Goal: Communication & Community: Answer question/provide support

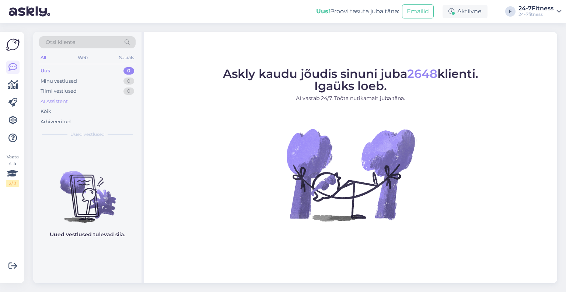
click at [58, 99] on div "AI Assistent" at bounding box center [54, 101] width 27 height 7
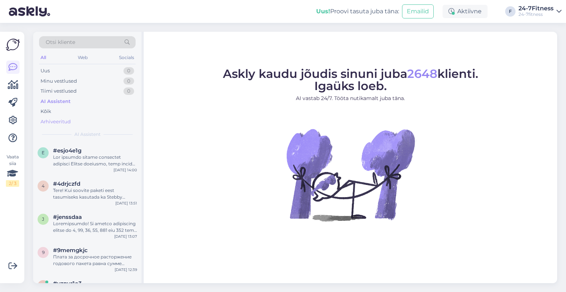
click at [57, 122] on div "Arhiveeritud" at bounding box center [56, 121] width 30 height 7
click at [50, 99] on div "AI Assistent" at bounding box center [54, 101] width 27 height 7
click at [80, 71] on div "Uus 1" at bounding box center [87, 71] width 97 height 10
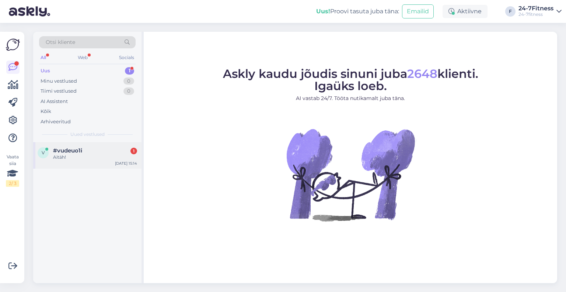
click at [93, 142] on div "v #vudeuo1i 1 Aitäh! Sep 24 15:14" at bounding box center [87, 155] width 108 height 27
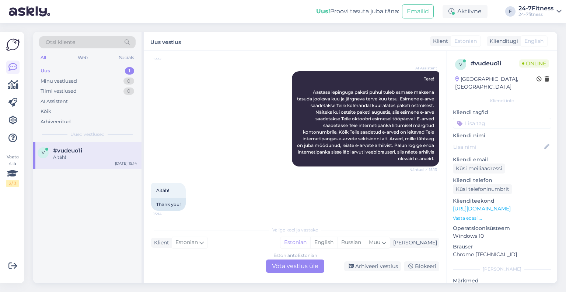
scroll to position [127, 0]
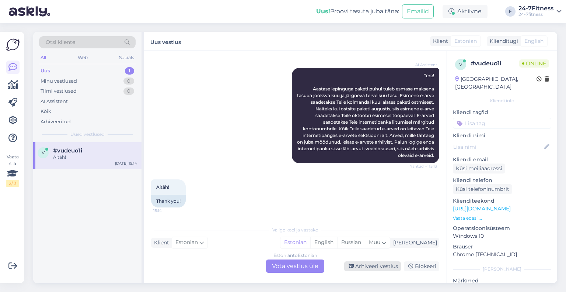
click at [366, 265] on div "Arhiveeri vestlus" at bounding box center [372, 266] width 57 height 10
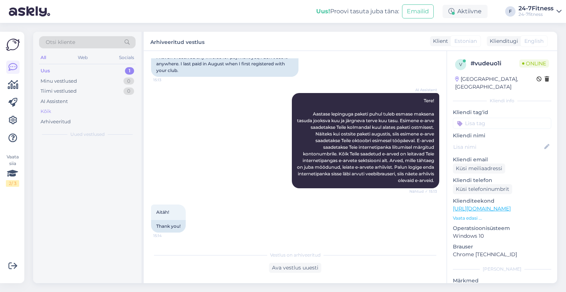
scroll to position [102, 0]
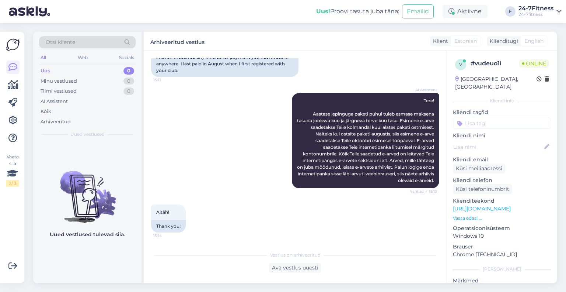
click at [74, 67] on div "Uus 0" at bounding box center [87, 71] width 97 height 10
click at [86, 56] on div "Web" at bounding box center [82, 58] width 13 height 10
click at [58, 100] on div "AI Assistent" at bounding box center [54, 101] width 27 height 7
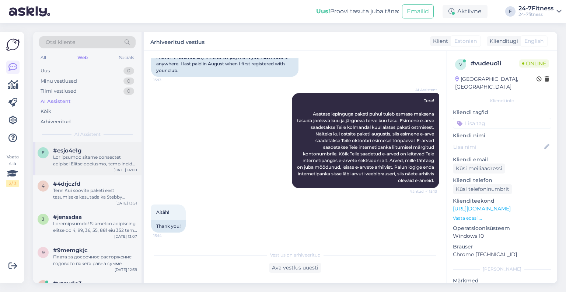
click at [80, 154] on div at bounding box center [95, 160] width 84 height 13
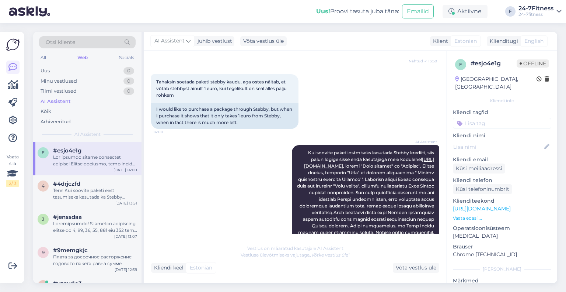
scroll to position [220, 0]
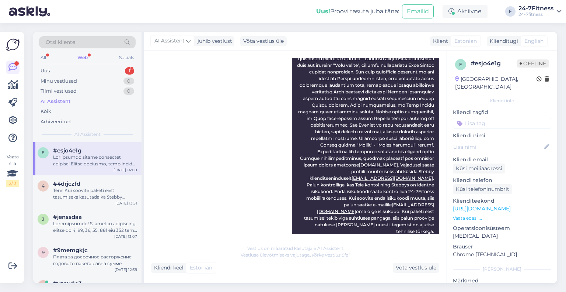
click at [96, 65] on div "Otsi kliente All Web Socials Uus 1 Minu vestlused 0 Tiimi vestlused 0 AI Assist…" at bounding box center [87, 87] width 108 height 110
click at [100, 69] on div "Uus 1" at bounding box center [87, 71] width 97 height 10
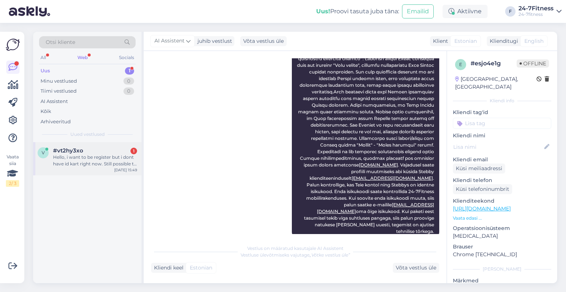
click at [102, 166] on div "Hello, i want to be register but i dont have id kart right now. Still possible …" at bounding box center [95, 160] width 84 height 13
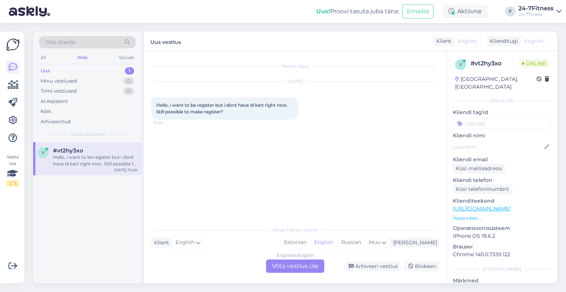
click at [304, 266] on div "English to English Võta vestlus üle" at bounding box center [295, 265] width 58 height 13
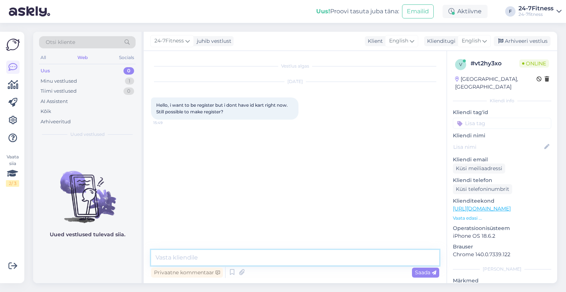
click at [276, 253] on textarea at bounding box center [295, 257] width 288 height 15
paste textarea "[URL][DOMAIN_NAME]"
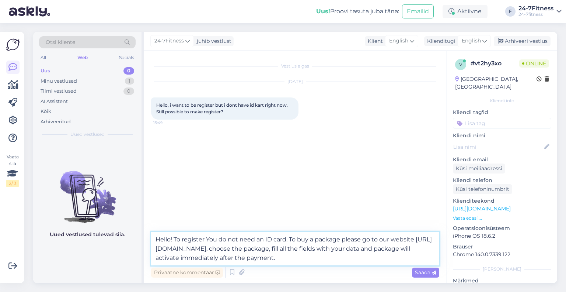
click at [215, 239] on textarea "Hello! To register You do not need an ID card. To buy a package please go to ou…" at bounding box center [295, 249] width 288 height 34
type textarea "Hello! To register you do not need an ID card. To buy a package please go to ou…"
click at [429, 273] on span "Saada" at bounding box center [425, 272] width 21 height 7
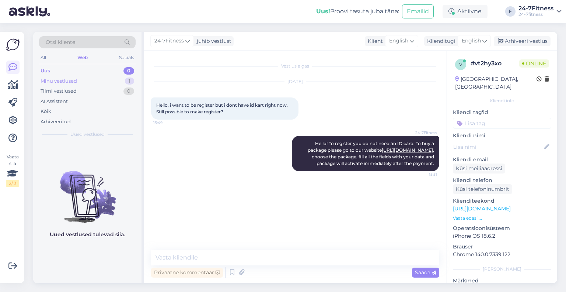
click at [76, 81] on div "Minu vestlused" at bounding box center [59, 80] width 36 height 7
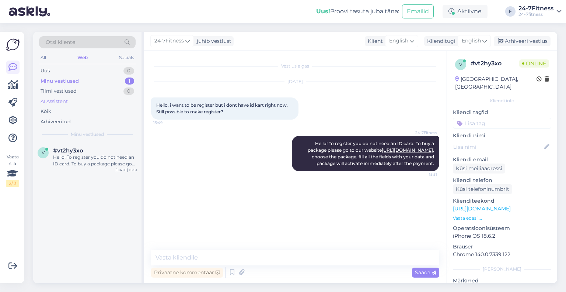
click at [59, 100] on div "AI Assistent" at bounding box center [54, 101] width 27 height 7
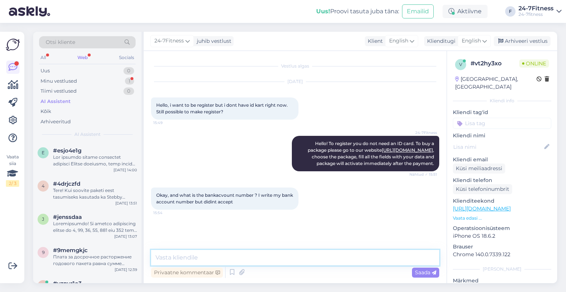
click at [268, 262] on textarea at bounding box center [295, 257] width 288 height 15
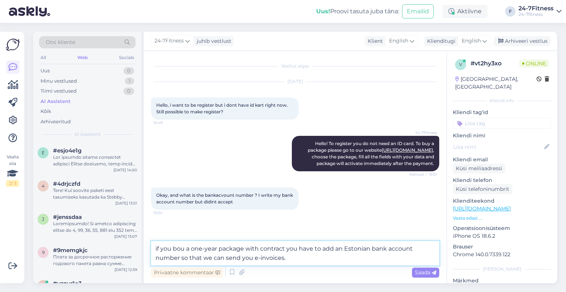
click at [177, 248] on textarea "if you bou a one-year package with contract you have to add an Estonian bank ac…" at bounding box center [295, 253] width 288 height 24
click at [158, 246] on textarea "if you buy a one-year package with contract you have to add an Estonian bank ac…" at bounding box center [295, 253] width 288 height 24
click at [283, 259] on textarea "If you buy a one-year package with contract you have to add an Estonian bank ac…" at bounding box center [295, 253] width 288 height 24
click at [386, 253] on textarea "If you buy a one-year package with contract you have to add an Estonian bank ac…" at bounding box center [295, 253] width 288 height 24
click at [388, 261] on textarea "If you buy a one-year package with contract you have to add an Estonian bank ac…" at bounding box center [295, 253] width 288 height 24
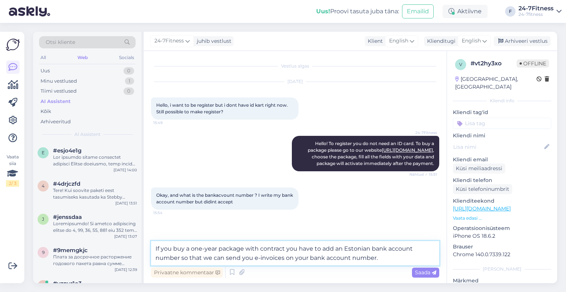
type textarea "If you buy a one-year package with contract you have to add an Estonian bank ac…"
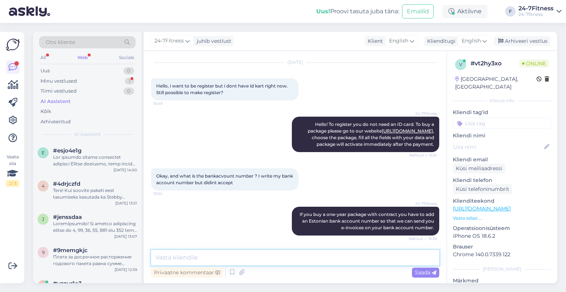
scroll to position [51, 0]
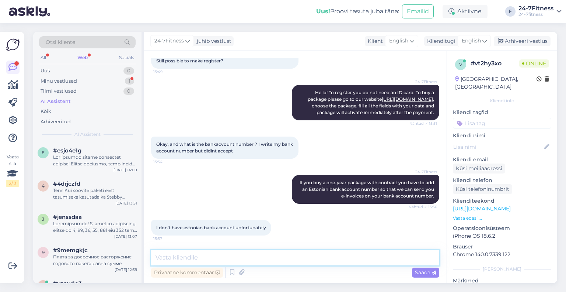
click at [214, 257] on textarea at bounding box center [295, 257] width 288 height 15
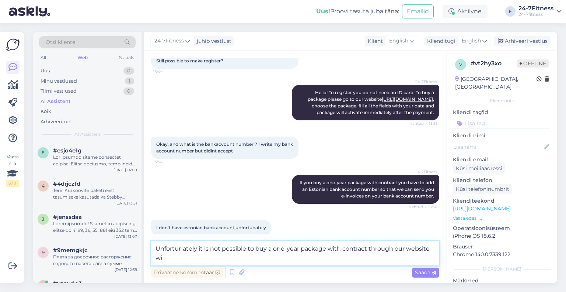
scroll to position [59, 0]
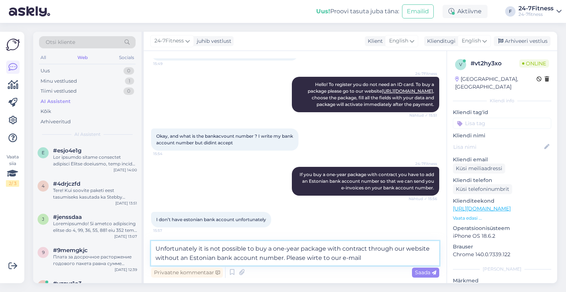
click at [289, 261] on textarea "Unfortunately it is not possible to buy a one-year package with contract throug…" at bounding box center [295, 253] width 288 height 24
click at [346, 262] on textarea "Unfortunately it is not possible to buy a one-year package with contract throug…" at bounding box center [295, 253] width 288 height 24
click at [405, 262] on textarea "Unfortunately it is not possible to buy a one-year package with contract throug…" at bounding box center [295, 253] width 288 height 24
paste textarea "[EMAIL_ADDRESS][DOMAIN_NAME]"
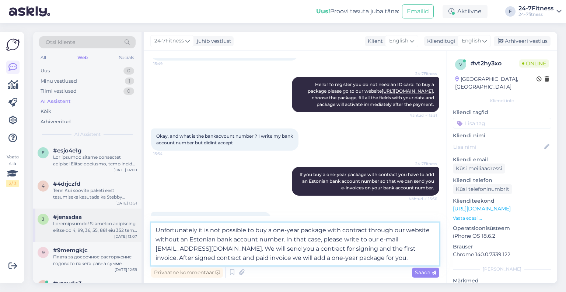
drag, startPoint x: 363, startPoint y: 259, endPoint x: 112, endPoint y: 212, distance: 255.7
click at [112, 212] on div "Otsi kliente All Web Socials Uus 0 Minu vestlused 1 Tiimi vestlused 0 AI Assist…" at bounding box center [295, 157] width 524 height 251
type textarea "Unfortunately it is not possible to buy a one-year package with contract throug…"
click at [288, 241] on textarea "Unfortunately it is not possible to buy a one-year package with contract throug…" at bounding box center [295, 243] width 288 height 43
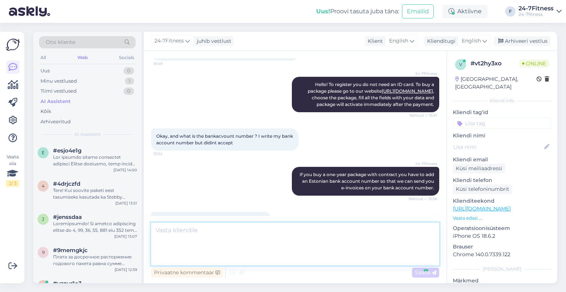
scroll to position [116, 0]
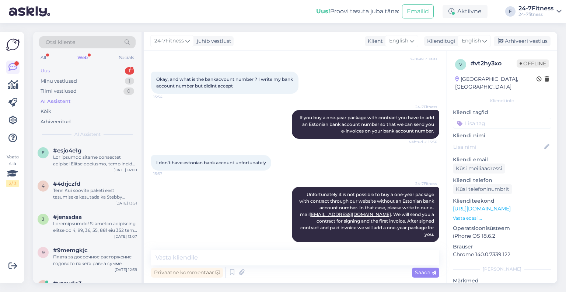
click at [92, 70] on div "Uus 1" at bounding box center [87, 71] width 97 height 10
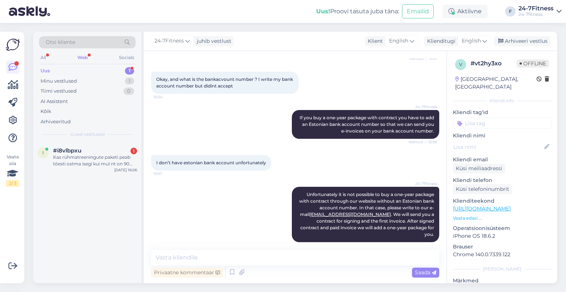
click at [102, 164] on div "Kas rühmatreeningute paketi peab tõesti ostma isegi kui mul nt on 90 päevane pa…" at bounding box center [95, 160] width 84 height 13
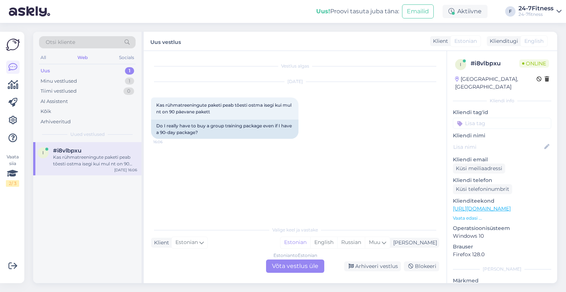
click at [292, 264] on div "Estonian to Estonian Võta vestlus üle" at bounding box center [295, 265] width 58 height 13
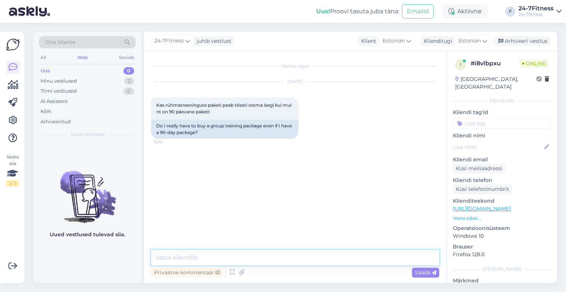
click at [233, 254] on textarea at bounding box center [295, 257] width 288 height 15
paste textarea "Rühmatreeningutes osalemiseks on vaja osta lisaks põhipaketile rühmatreeningute…"
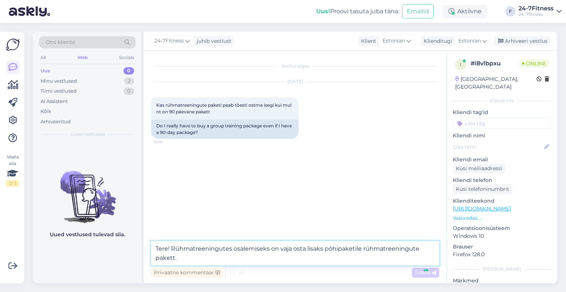
type textarea "Tere! Rühmatreeningutes osalemiseks on vaja osta lisaks põhipaketile rühmatreen…"
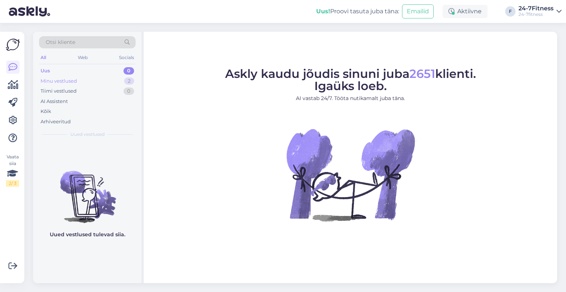
click at [80, 77] on div "Minu vestlused 2" at bounding box center [87, 81] width 97 height 10
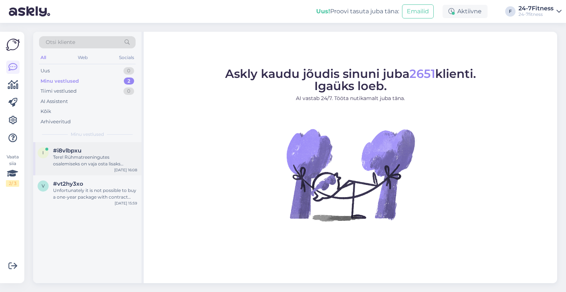
click at [85, 161] on div "Tere! Rühmatreeningutes osalemiseks on vaja osta lisaks põhipaketile rühmatreen…" at bounding box center [95, 160] width 84 height 13
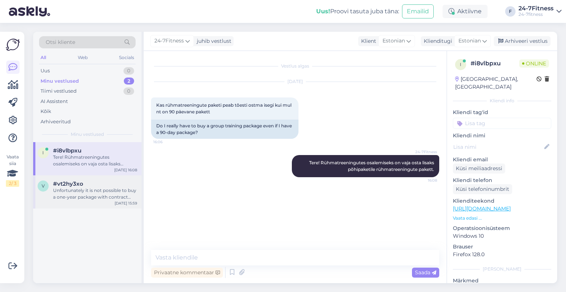
click at [87, 188] on div "Unfortunately it is not possible to buy a one-year package with contract throug…" at bounding box center [95, 193] width 84 height 13
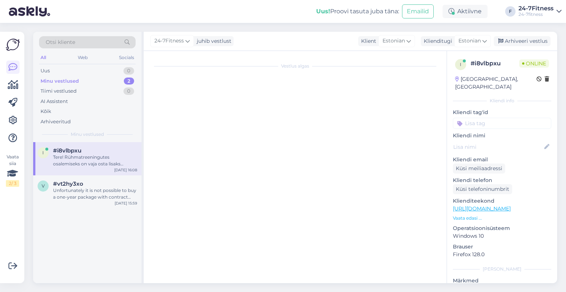
scroll to position [116, 0]
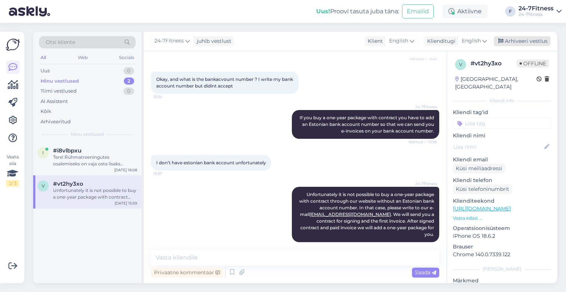
click at [509, 41] on div "Arhiveeri vestlus" at bounding box center [522, 41] width 57 height 10
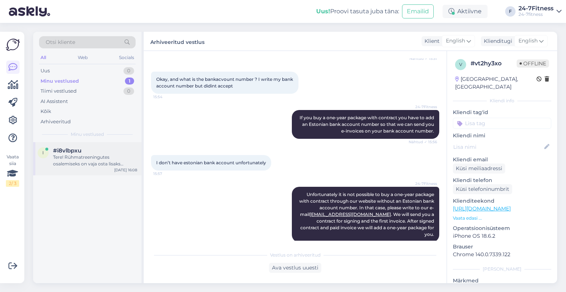
click at [96, 162] on div "Tere! Rühmatreeningutes osalemiseks on vaja osta lisaks põhipaketile rühmatreen…" at bounding box center [95, 160] width 84 height 13
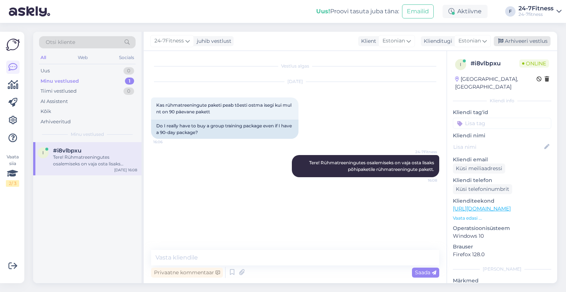
click at [530, 41] on div "Arhiveeri vestlus" at bounding box center [522, 41] width 57 height 10
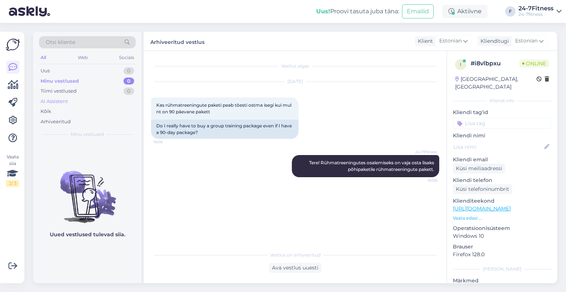
click at [71, 101] on div "AI Assistent" at bounding box center [87, 101] width 97 height 10
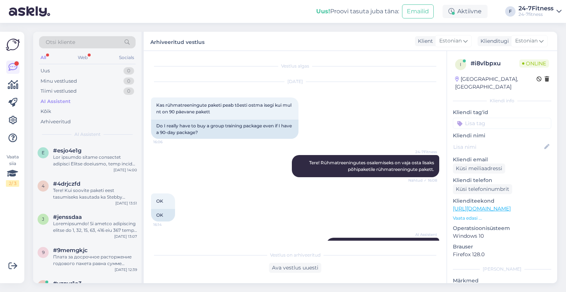
scroll to position [21, 0]
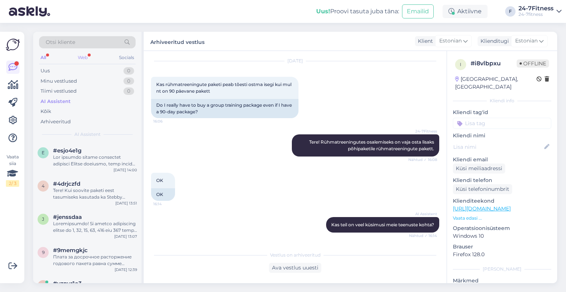
click at [85, 59] on div "Web" at bounding box center [82, 58] width 13 height 10
click at [94, 163] on div "Tere! Kuni tund aega enne rühmatreeningu algust on Teil endal võimalik aeg tühi…" at bounding box center [95, 160] width 84 height 13
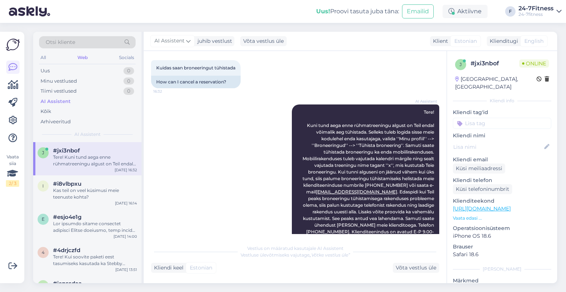
scroll to position [1236, 0]
click at [83, 59] on div "Web" at bounding box center [82, 58] width 13 height 10
click at [117, 157] on div "Tere! Kuni tund aega enne rühmatreeningu algust on Teil endal võimalik aeg tühi…" at bounding box center [95, 160] width 84 height 13
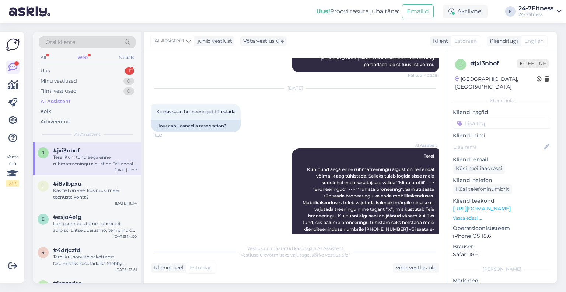
scroll to position [1192, 0]
click at [69, 71] on div "Uus 1" at bounding box center [87, 71] width 97 height 10
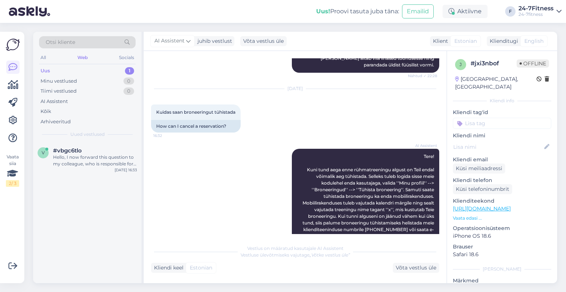
click at [107, 152] on div "#vbgc6tlo" at bounding box center [95, 150] width 84 height 7
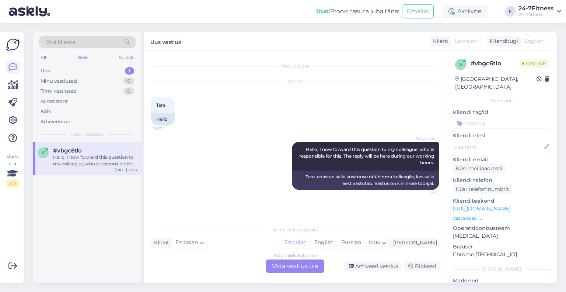
click at [275, 271] on div "Estonian to Estonian Võta vestlus üle" at bounding box center [295, 265] width 58 height 13
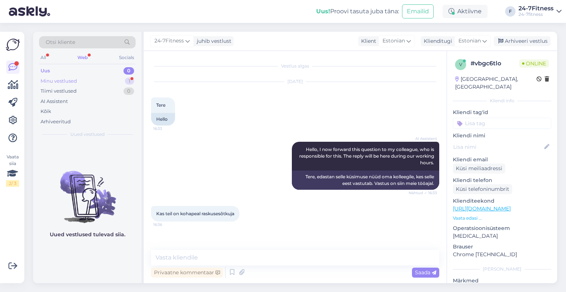
click at [56, 77] on div "Minu vestlused" at bounding box center [59, 80] width 36 height 7
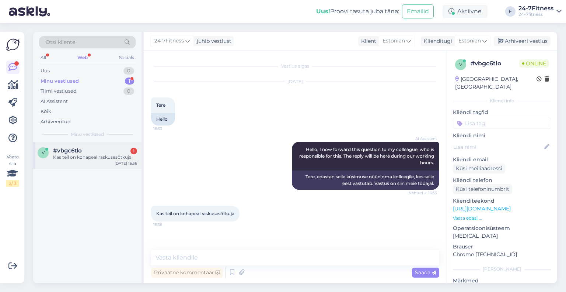
click at [77, 161] on div "v #vbgc6tlo 1 Kas teil on kohapeal raskusesõtkuja [DATE] 16:36" at bounding box center [87, 155] width 108 height 27
click at [196, 263] on textarea at bounding box center [295, 257] width 288 height 15
click at [197, 262] on textarea at bounding box center [295, 257] width 288 height 15
type textarea "T"
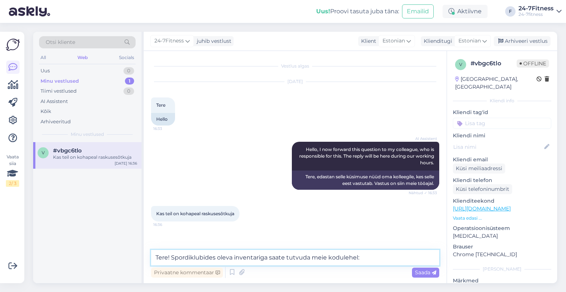
paste textarea "[URL][DOMAIN_NAME]"
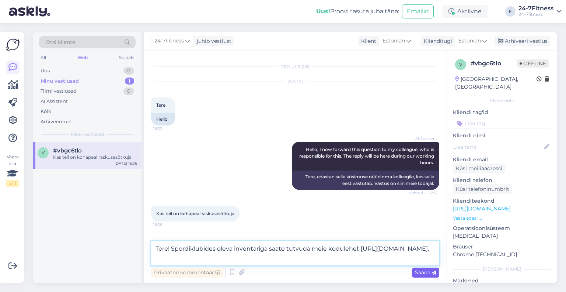
type textarea "Tere! Spordiklubides oleva inventariga saate tutvuda meie kodulehel: [URL][DOMA…"
click at [420, 268] on div "Saada" at bounding box center [425, 272] width 27 height 10
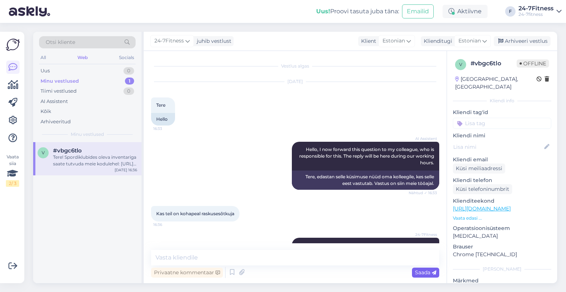
scroll to position [24, 0]
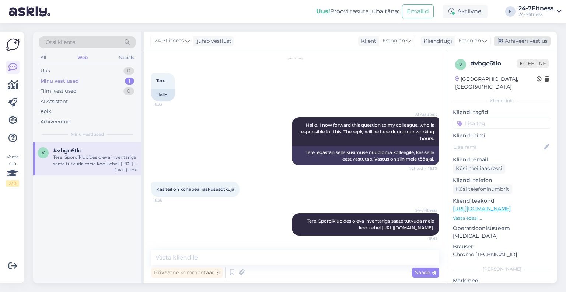
click at [525, 44] on div "Arhiveeri vestlus" at bounding box center [522, 41] width 57 height 10
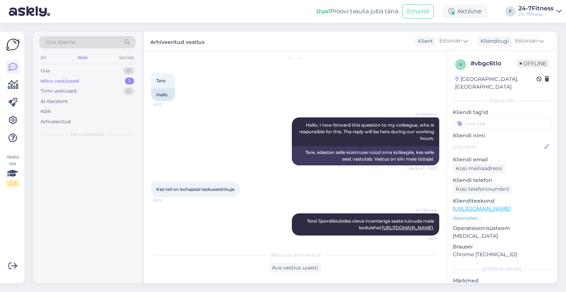
scroll to position [27, 0]
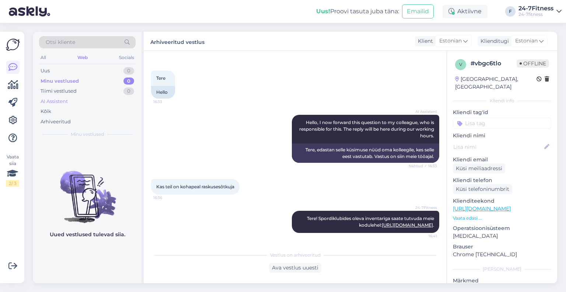
click at [49, 102] on div "AI Assistent" at bounding box center [54, 101] width 27 height 7
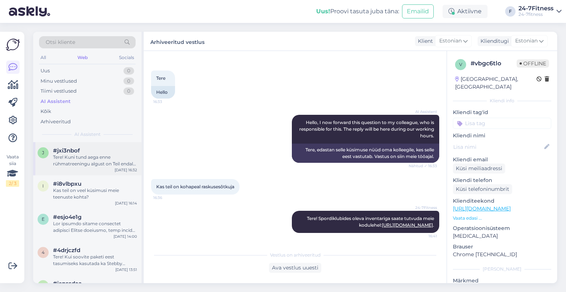
click at [94, 143] on div "j #jxi3nbof Tere! Kuni tund aega enne rühmatreeningu algust on Teil endal võima…" at bounding box center [87, 158] width 108 height 33
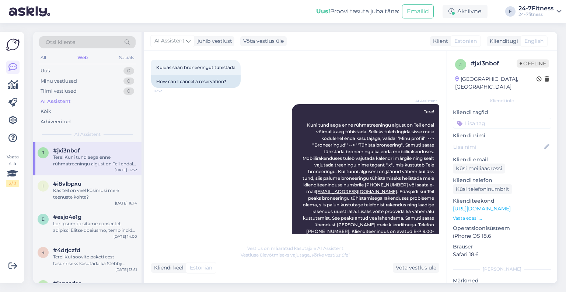
scroll to position [1177, 0]
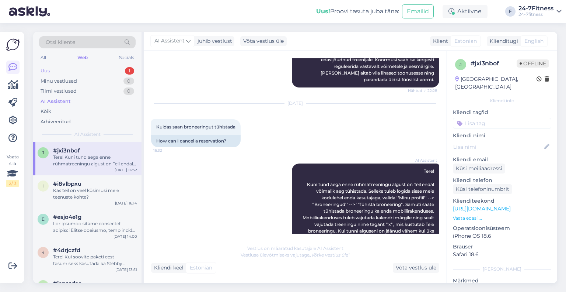
click at [111, 67] on div "Uus 1" at bounding box center [87, 71] width 97 height 10
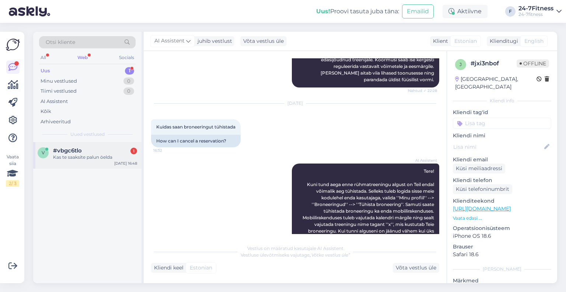
click at [108, 152] on div "#vbgc6tlo 1" at bounding box center [95, 150] width 84 height 7
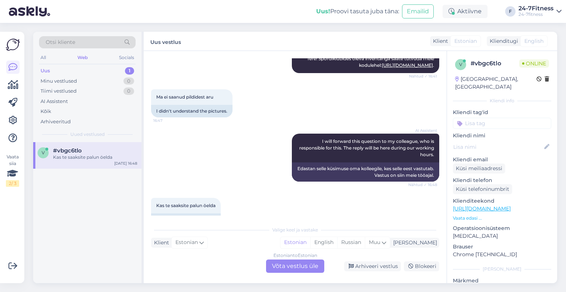
scroll to position [205, 0]
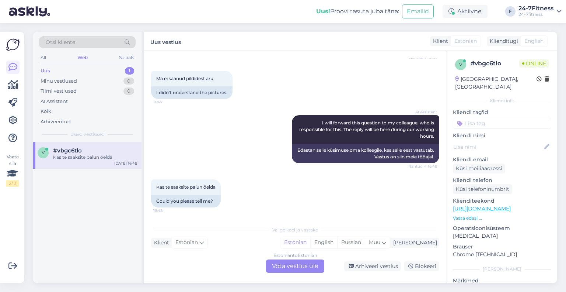
click at [308, 267] on div "Estonian to Estonian Võta vestlus üle" at bounding box center [295, 265] width 58 height 13
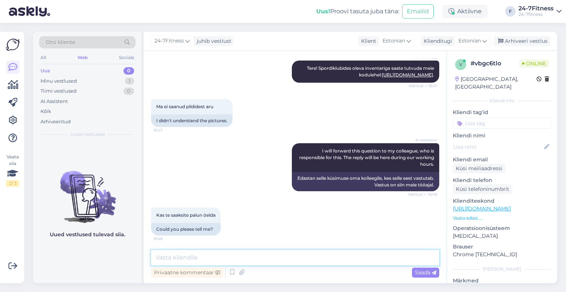
click at [274, 261] on textarea at bounding box center [295, 257] width 288 height 15
click at [223, 259] on textarea at bounding box center [295, 257] width 288 height 15
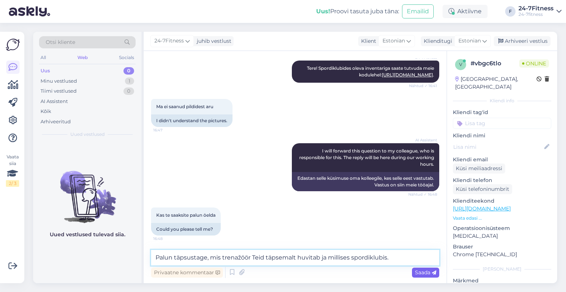
type textarea "Palun täpsustage, mis trenažöör Teid täpsemalt huvitab ja millises spordiklubis."
click at [429, 269] on span "Saada" at bounding box center [425, 272] width 21 height 7
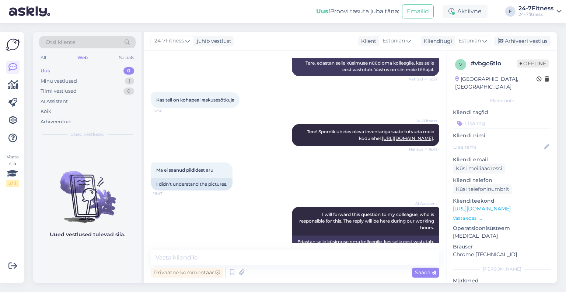
scroll to position [215, 0]
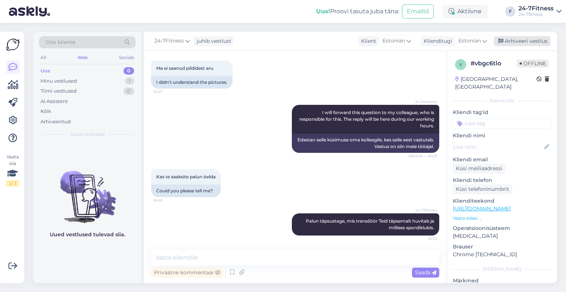
click at [519, 42] on div "Arhiveeri vestlus" at bounding box center [522, 41] width 57 height 10
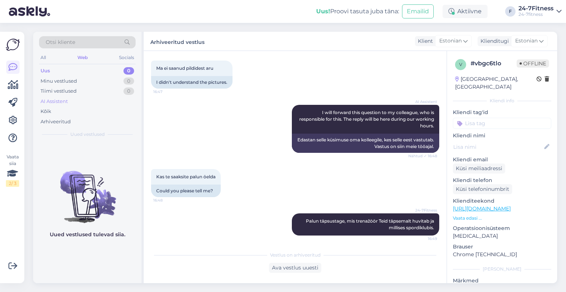
click at [49, 103] on div "AI Assistent" at bounding box center [54, 101] width 27 height 7
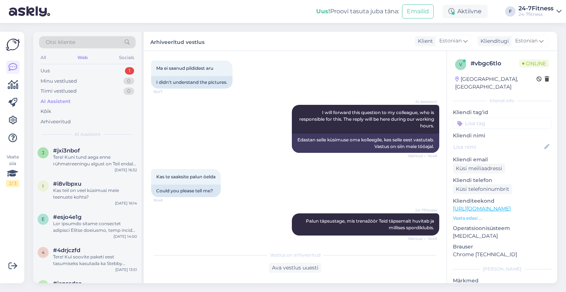
scroll to position [320, 0]
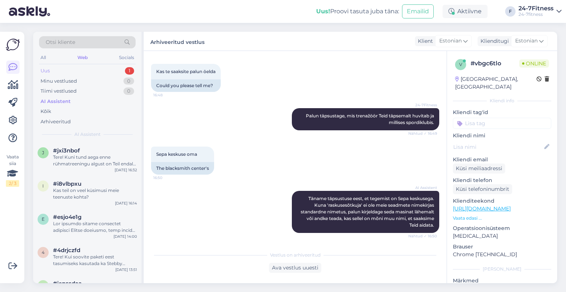
click at [105, 69] on div "Uus 1" at bounding box center [87, 71] width 97 height 10
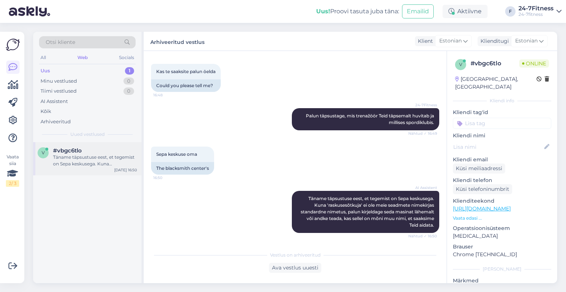
click at [107, 165] on div "Täname täpsustuse eest, et tegemist on Sepa keskusega. Kuna 'raskusesõtkuja' ei…" at bounding box center [95, 160] width 84 height 13
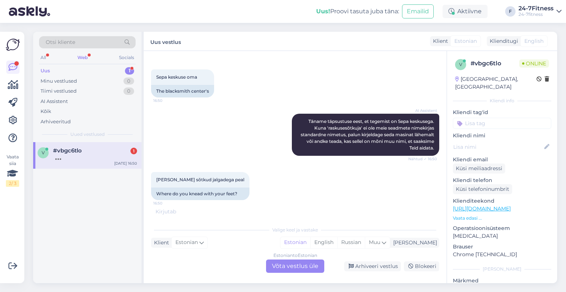
scroll to position [390, 0]
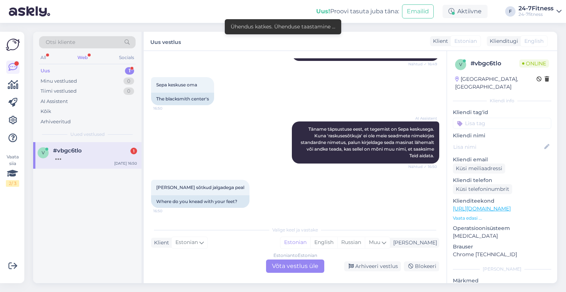
click at [87, 153] on div "#vbgc6tlo 1" at bounding box center [95, 150] width 84 height 7
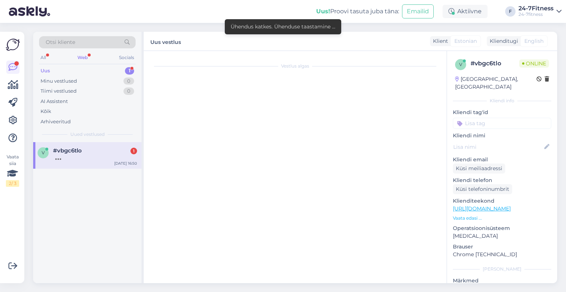
scroll to position [0, 0]
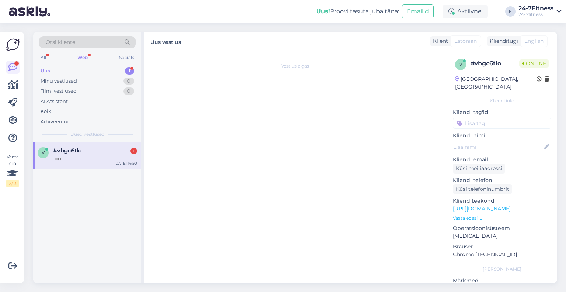
click at [119, 154] on div at bounding box center [95, 157] width 84 height 7
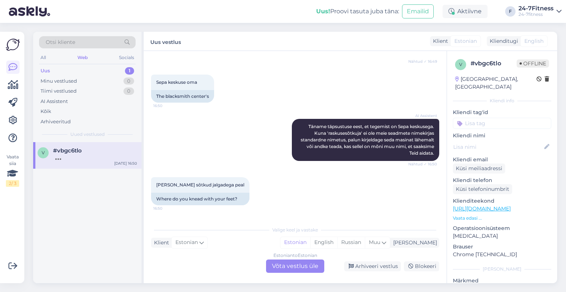
scroll to position [478, 0]
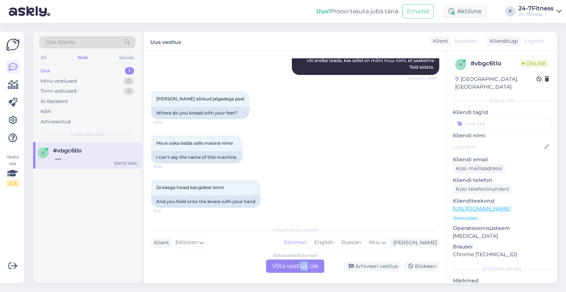
drag, startPoint x: 307, startPoint y: 274, endPoint x: 302, endPoint y: 268, distance: 7.1
click at [302, 268] on div "Vestlus algas [DATE] Tere 16:33 Hello AI Assistent Hello, I now forward this qu…" at bounding box center [295, 167] width 303 height 232
click at [302, 268] on div "Estonian to Estonian Võta vestlus üle" at bounding box center [295, 265] width 58 height 13
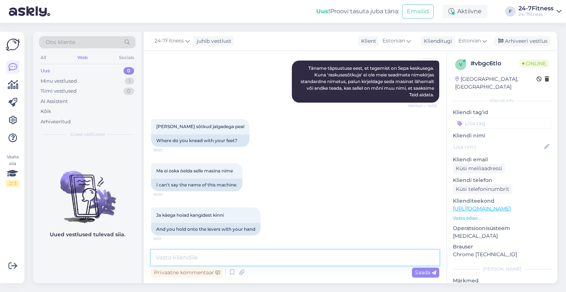
click at [264, 262] on textarea at bounding box center [295, 257] width 288 height 15
click at [240, 253] on textarea at bounding box center [295, 257] width 288 height 15
paste textarea "[EMAIL_ADDRESS][DOMAIN_NAME]"
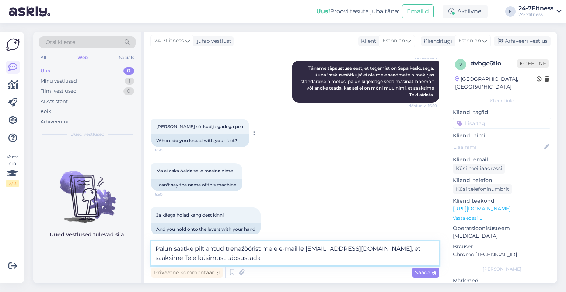
type textarea "Palun saatke pilt antud trenažöörist meie e-mailile [EMAIL_ADDRESS][DOMAIN_NAME…"
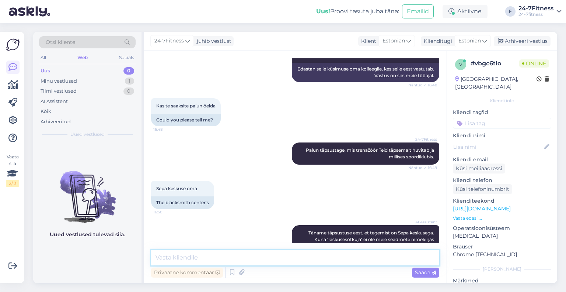
scroll to position [489, 0]
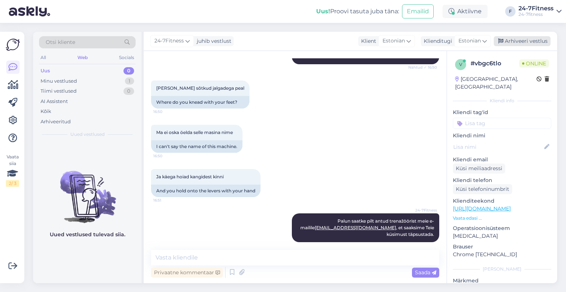
click at [518, 42] on div "Arhiveeri vestlus" at bounding box center [522, 41] width 57 height 10
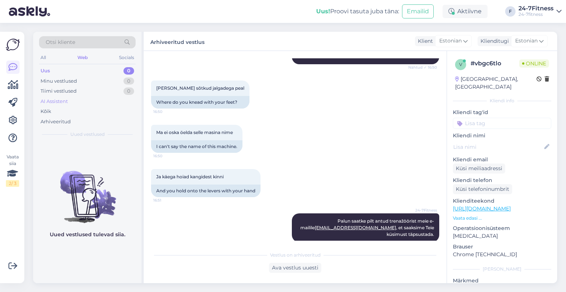
click at [68, 100] on div "AI Assistent" at bounding box center [54, 101] width 27 height 7
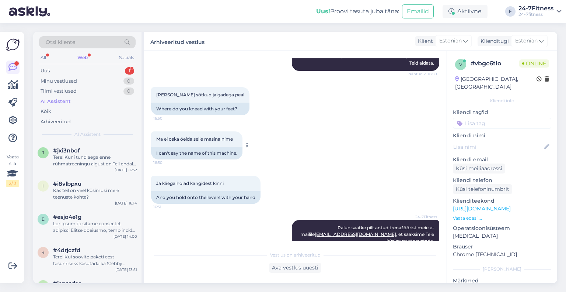
scroll to position [580, 0]
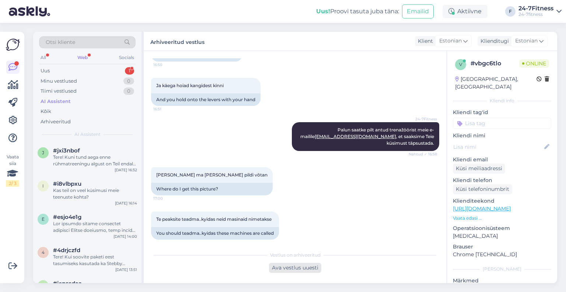
click at [285, 268] on div "Ava vestlus uuesti" at bounding box center [295, 267] width 52 height 10
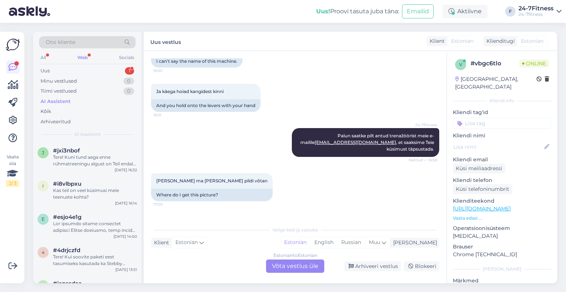
scroll to position [605, 0]
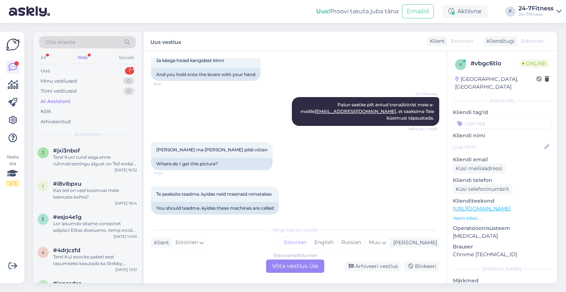
click at [269, 164] on div "[PERSON_NAME] ma [PERSON_NAME] pildi võtan 17:00 Where do I get this picture?" at bounding box center [295, 156] width 288 height 44
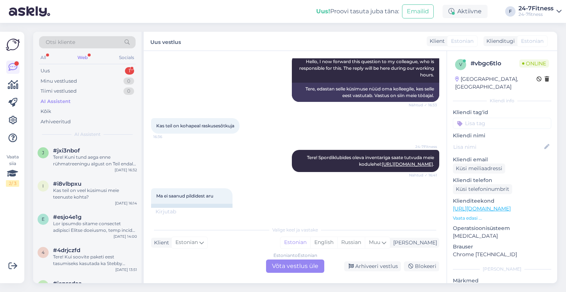
scroll to position [88, 0]
click at [267, 214] on div "Ma ei saanud pildidest aru 16:47 I didn't understand the pictures." at bounding box center [295, 202] width 288 height 44
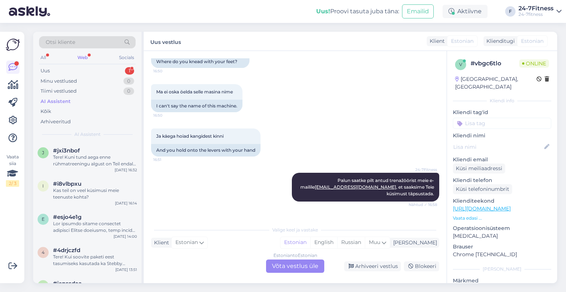
scroll to position [605, 0]
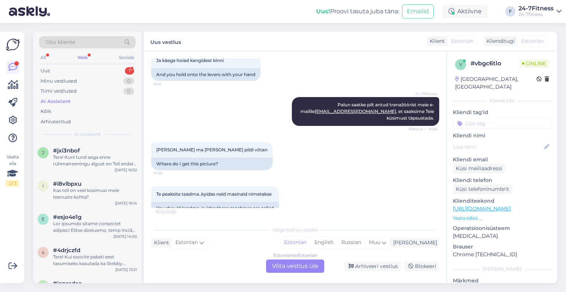
click at [310, 259] on div "Estonian to Estonian Võta vestlus üle" at bounding box center [295, 265] width 58 height 13
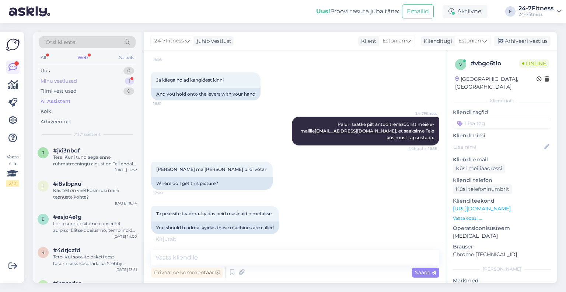
click at [84, 84] on div "Minu vestlused 1" at bounding box center [87, 81] width 97 height 10
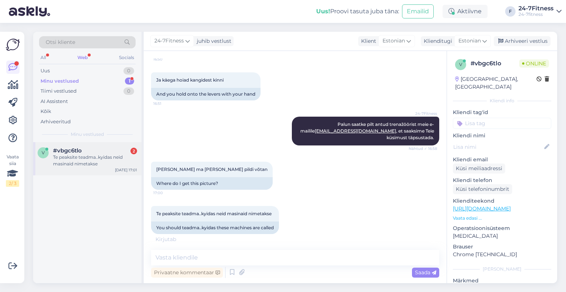
click at [94, 150] on div "#vbgc6tlo 2" at bounding box center [95, 150] width 84 height 7
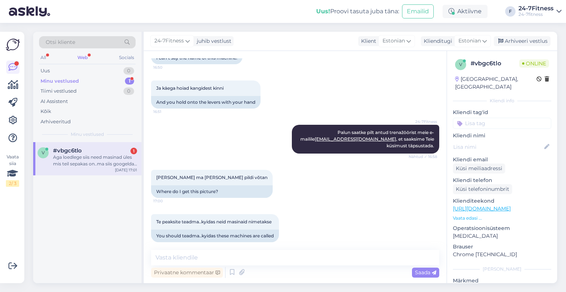
scroll to position [616, 0]
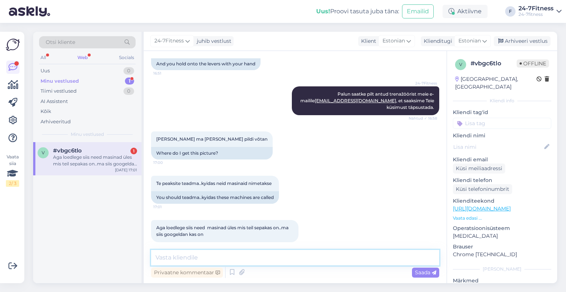
click at [218, 253] on textarea at bounding box center [295, 257] width 288 height 15
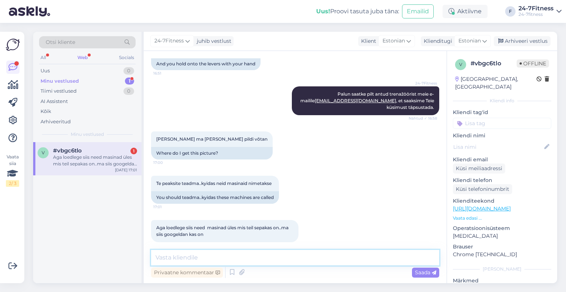
click at [253, 253] on textarea at bounding box center [295, 257] width 288 height 15
click at [236, 255] on textarea at bounding box center [295, 257] width 288 height 15
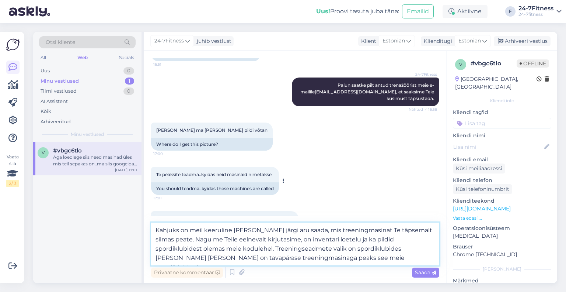
scroll to position [643, 0]
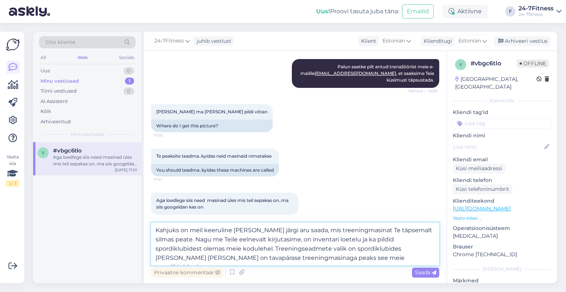
click at [195, 241] on textarea "Kahjuks on meil keeruline [PERSON_NAME] järgi aru saada, mis treeningmasinat Te…" at bounding box center [295, 243] width 288 height 43
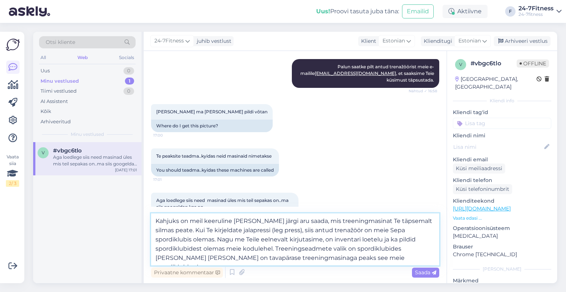
click at [266, 259] on textarea "Kahjuks on meil keeruline [PERSON_NAME] järgi aru saada, mis treeningmasinat Te…" at bounding box center [295, 239] width 288 height 52
type textarea "Kahjuks on meil keeruline [PERSON_NAME] järgi aru saada, mis treeningmasinat Te…"
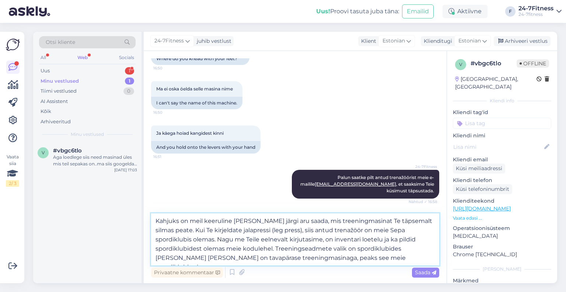
scroll to position [652, 0]
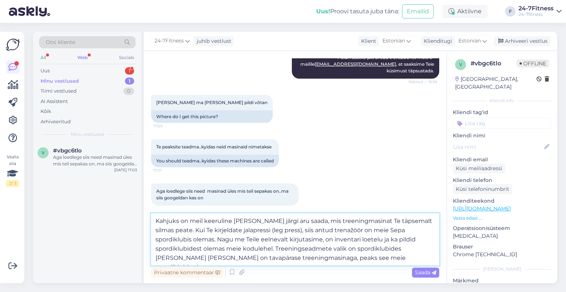
click at [380, 261] on textarea "Kahjuks on meil keeruline [PERSON_NAME] järgi aru saada, mis treeningmasinat Te…" at bounding box center [295, 239] width 288 height 52
click at [385, 255] on textarea "Kahjuks on meil keeruline [PERSON_NAME] järgi aru saada, mis treeningmasinat Te…" at bounding box center [295, 239] width 288 height 52
click at [429, 276] on div "Saada" at bounding box center [425, 272] width 27 height 10
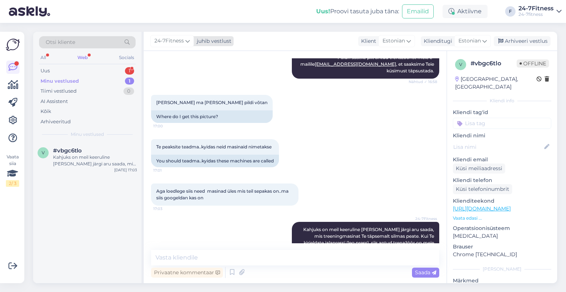
scroll to position [694, 0]
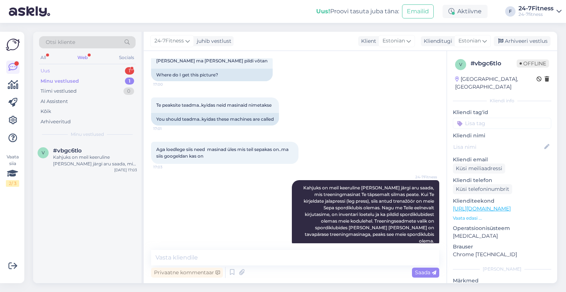
click at [41, 75] on div "Uus 1" at bounding box center [87, 71] width 97 height 10
click at [67, 156] on div "Tasuta proovitrenni" at bounding box center [95, 157] width 84 height 7
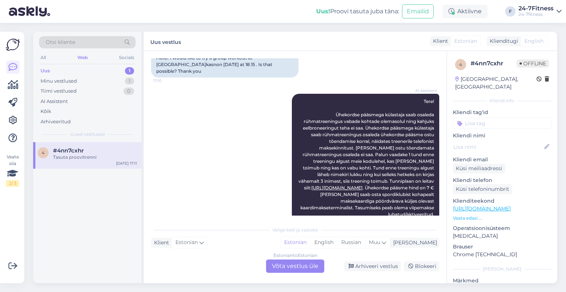
scroll to position [114, 0]
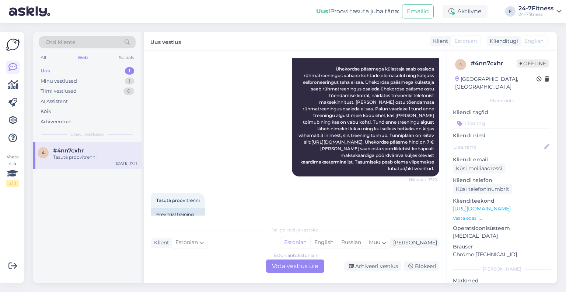
click at [282, 269] on div "Estonian to Estonian Võta vestlus üle" at bounding box center [295, 265] width 58 height 13
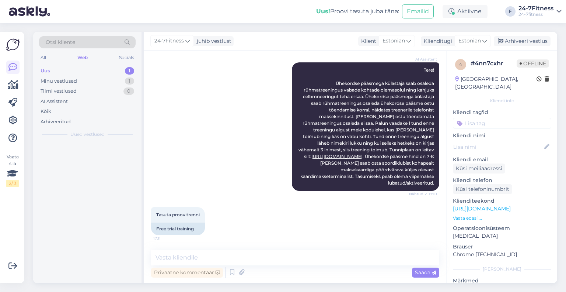
scroll to position [86, 0]
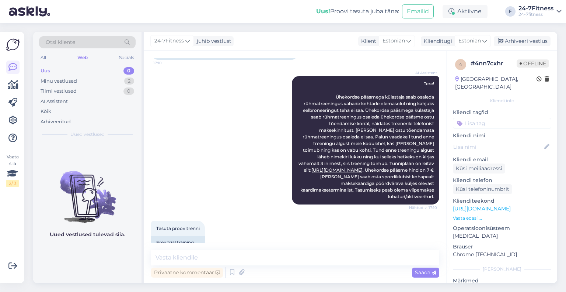
click at [259, 247] on div "Vestlus algas [DATE] Tere. Sooviks proovi rühmatrenni tulla [PERSON_NAME] 18.15…" at bounding box center [295, 167] width 303 height 232
click at [265, 254] on textarea at bounding box center [295, 257] width 288 height 15
type textarea "P"
click at [111, 82] on div "Minu vestlused 2" at bounding box center [87, 81] width 97 height 10
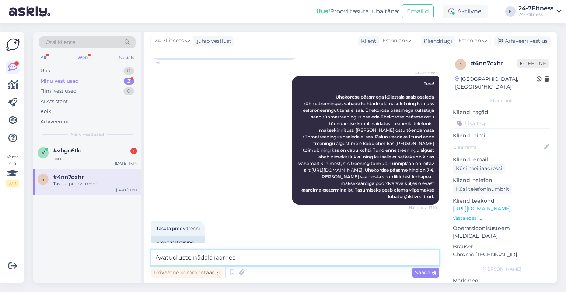
click at [242, 258] on textarea "Avatud uste nädala raames" at bounding box center [295, 257] width 288 height 15
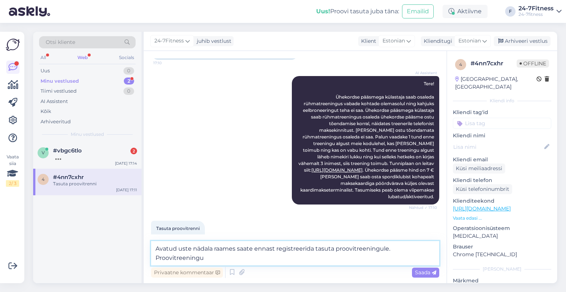
scroll to position [94, 0]
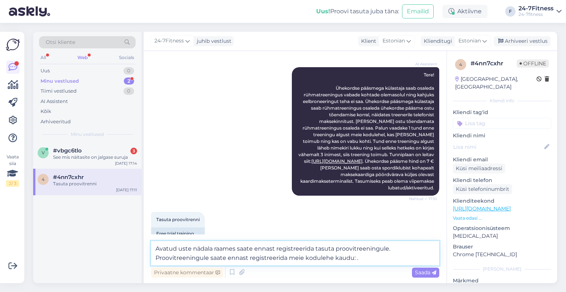
click at [355, 261] on textarea "Avatud uste nädala raames saate ennast registreerida tasuta proovitreeningule. …" at bounding box center [295, 253] width 288 height 24
paste textarea "[URL][DOMAIN_NAME]"
type textarea "Avatud uste nädala raames saate ennast registreerida tasuta proovitreeningule. …"
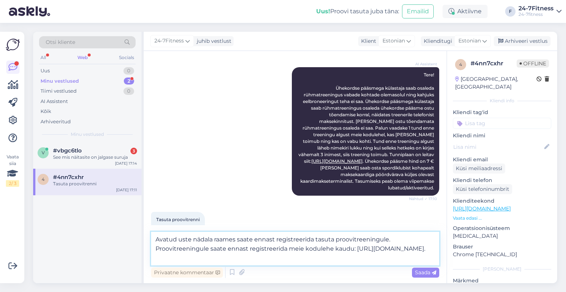
scroll to position [104, 0]
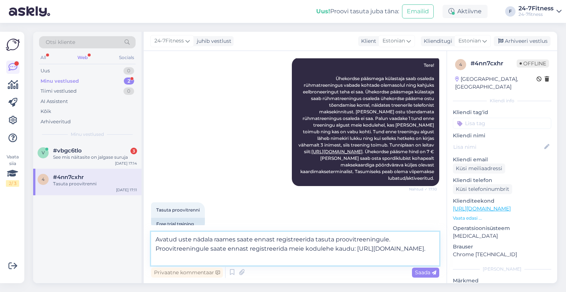
click at [321, 261] on textarea "Avatud uste nädala raames saate ennast registreerida tasuta proovitreeningule. …" at bounding box center [295, 249] width 288 height 34
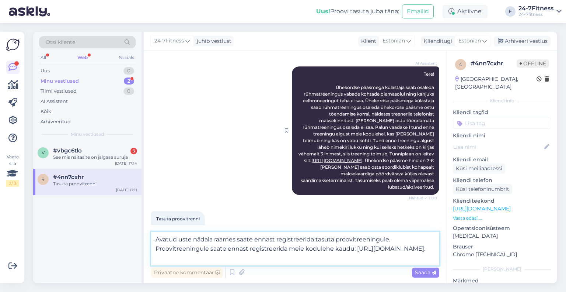
scroll to position [104, 0]
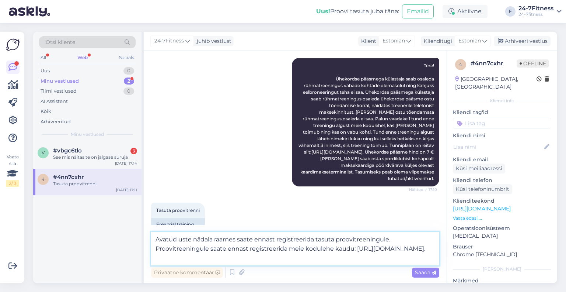
click at [296, 262] on textarea "Avatud uste nädala raames saate ennast registreerida tasuta proovitreeningule. …" at bounding box center [295, 249] width 288 height 34
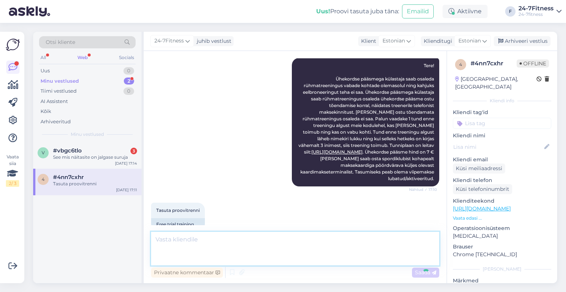
scroll to position [137, 0]
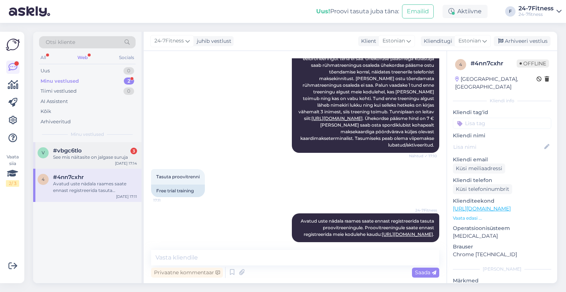
click at [95, 160] on div "v #vbgc6tlo 3 See mis näitasite on jalgase suruja [DATE] 17:14" at bounding box center [87, 155] width 108 height 27
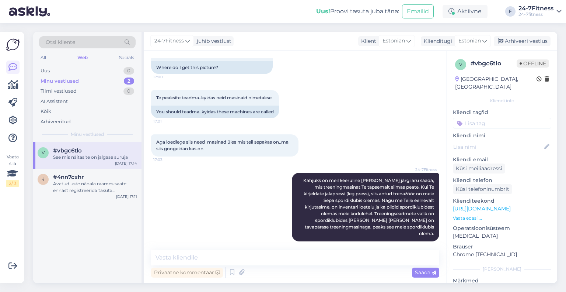
scroll to position [796, 0]
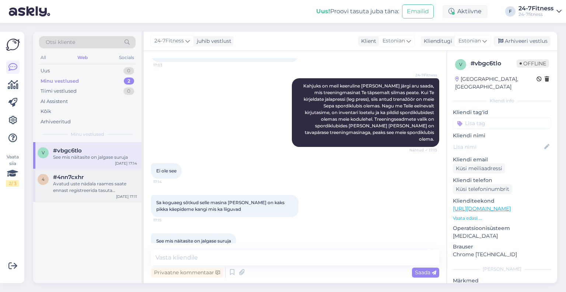
click at [81, 193] on div "Avatud uste nädala raames saate ennast registreerida tasuta proovitreeningule. …" at bounding box center [95, 186] width 84 height 13
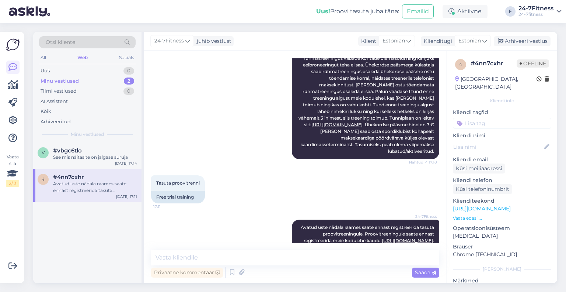
scroll to position [137, 0]
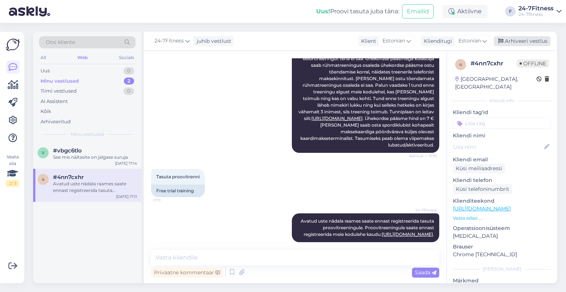
click at [515, 38] on div "Arhiveeri vestlus" at bounding box center [522, 41] width 57 height 10
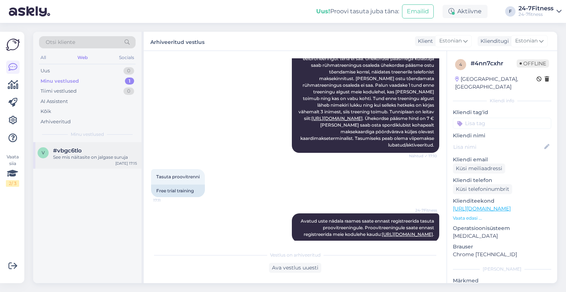
click at [101, 163] on div "v #vbgc6tlo See mis näitasite on jalgase suruja [DATE] 17:15" at bounding box center [87, 155] width 108 height 27
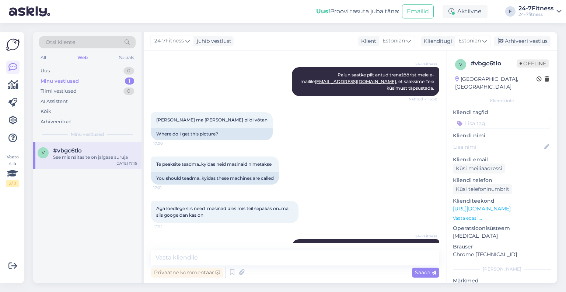
scroll to position [796, 0]
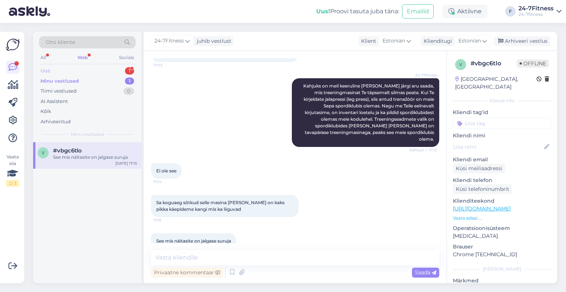
click at [106, 70] on div "Uus 1" at bounding box center [87, 71] width 97 height 10
click at [109, 156] on div "Ok. Ma [PERSON_NAME] liige aga rühmatreeningute paketiga mitte. Ma siis registr…" at bounding box center [95, 160] width 84 height 13
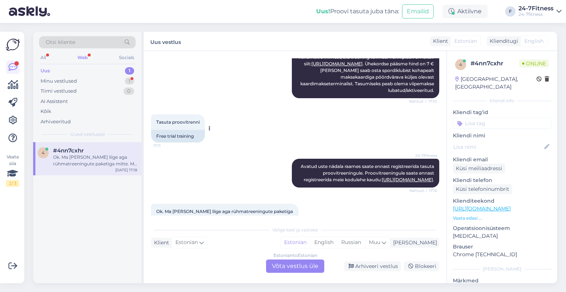
scroll to position [223, 0]
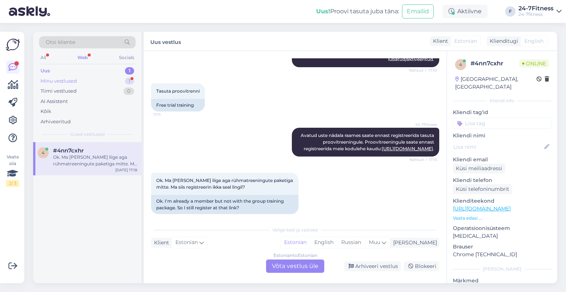
click at [111, 82] on div "Minu vestlused 1" at bounding box center [87, 81] width 97 height 10
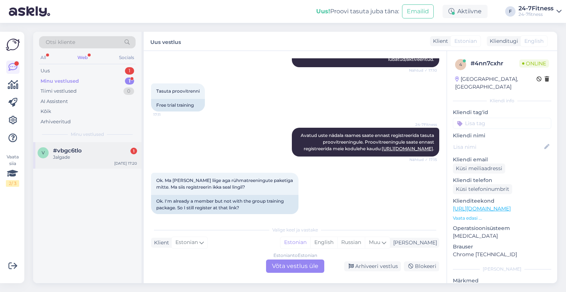
click at [106, 146] on div "v #vbgc6tlo 1 Jalgade [DATE] 17:20" at bounding box center [87, 155] width 108 height 27
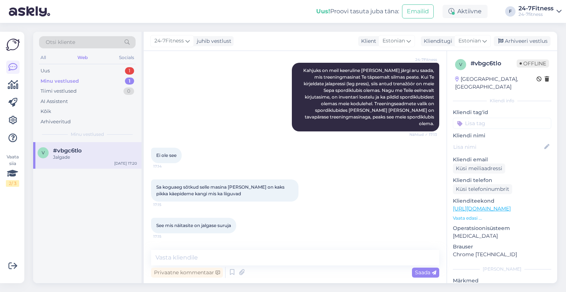
scroll to position [827, 0]
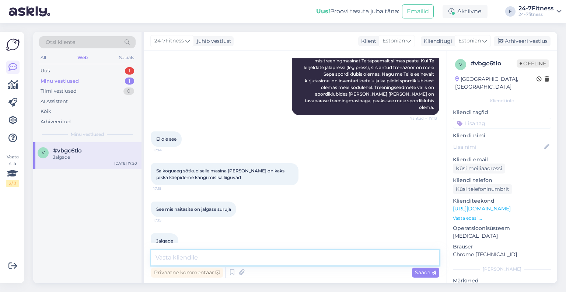
click at [206, 255] on textarea at bounding box center [295, 257] width 288 height 15
paste textarea "crosstrainerit"
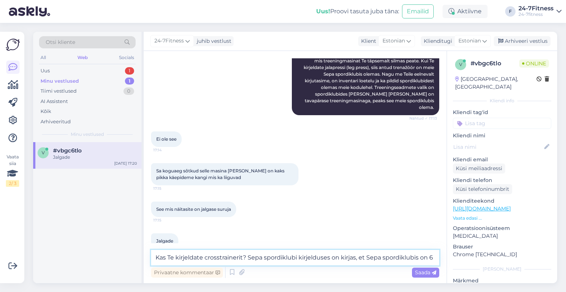
paste textarea "6 Gymleco crosstrainerit"
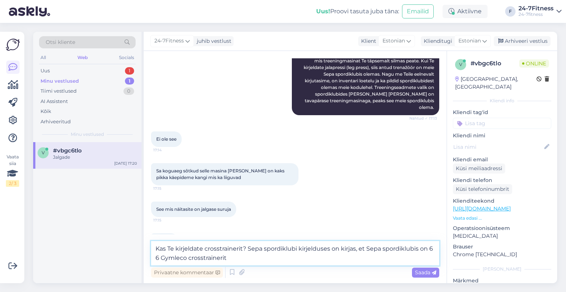
click at [433, 248] on textarea "Kas Te kirjeldate crosstrainerit? Sepa spordiklubi kirjelduses on kirjas, et Se…" at bounding box center [295, 253] width 288 height 24
click at [405, 257] on textarea "Kas Te kirjeldate crosstrainerit? Sepa spordiklubi kirjelduses on kirjas, et Se…" at bounding box center [295, 253] width 288 height 24
type textarea "Kas Te kirjeldate crosstrainerit? Sepa spordiklubi kirjelduses on kirjas, et Se…"
click at [229, 260] on textarea "Kas Te kirjeldate crosstrainerit? Sepa spordiklubi kirjelduses on kirjas, et Se…" at bounding box center [295, 253] width 288 height 24
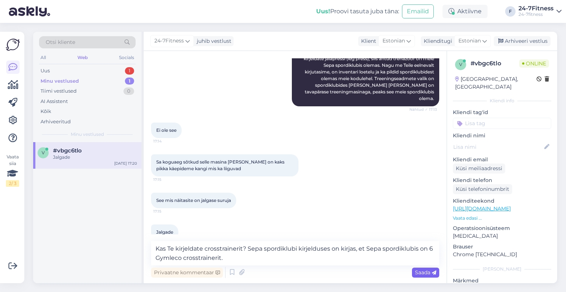
click at [420, 273] on span "Saada" at bounding box center [425, 272] width 21 height 7
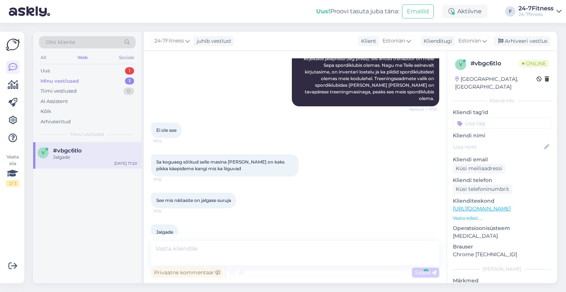
scroll to position [866, 0]
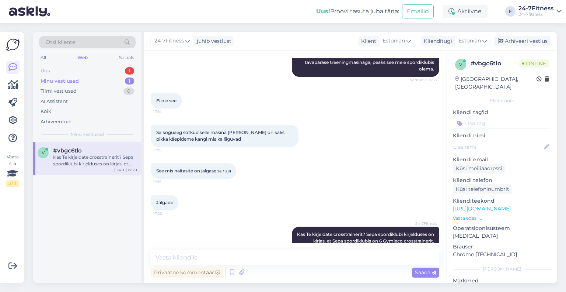
click at [69, 66] on div "Uus 1" at bounding box center [87, 71] width 97 height 10
click at [86, 161] on div "Ok. Ma [PERSON_NAME] liige aga rühmatreeningute paketiga mitte. Ma siis registr…" at bounding box center [95, 160] width 84 height 13
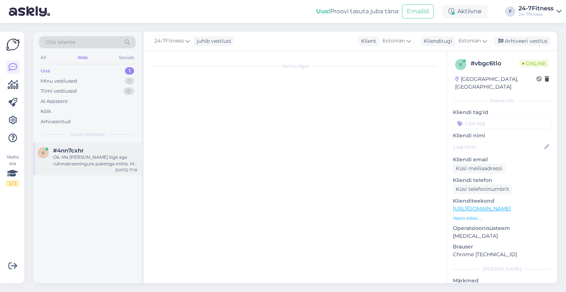
scroll to position [223, 0]
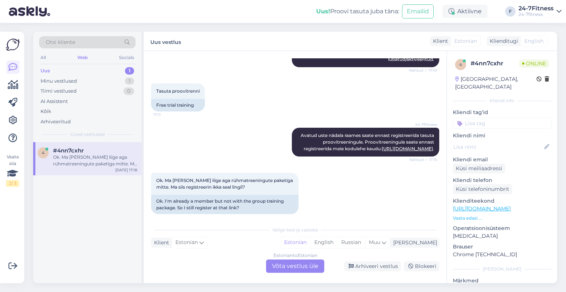
click at [299, 270] on div "Estonian to Estonian Võta vestlus üle" at bounding box center [295, 265] width 58 height 13
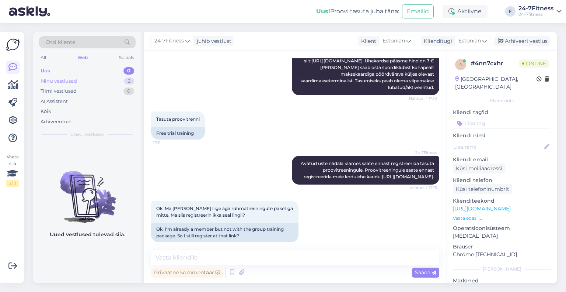
click at [62, 81] on div "Minu vestlused" at bounding box center [59, 80] width 36 height 7
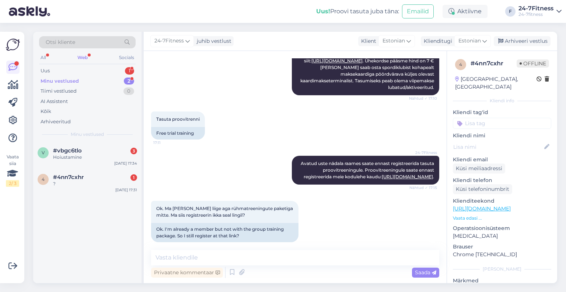
scroll to position [226, 0]
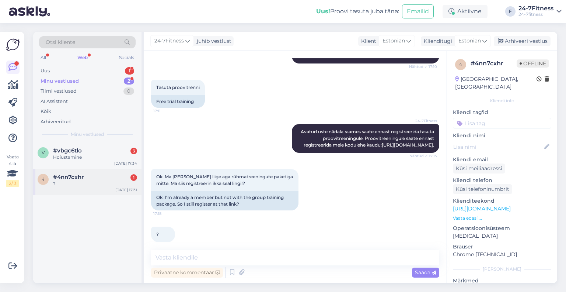
click at [112, 188] on div "4 #4nn7cxhr 1 ? [DATE] 17:31" at bounding box center [87, 181] width 108 height 27
click at [221, 253] on textarea at bounding box center [295, 257] width 288 height 15
click at [223, 258] on textarea "Jah, palun registreerige läbi kofulehe" at bounding box center [295, 257] width 288 height 15
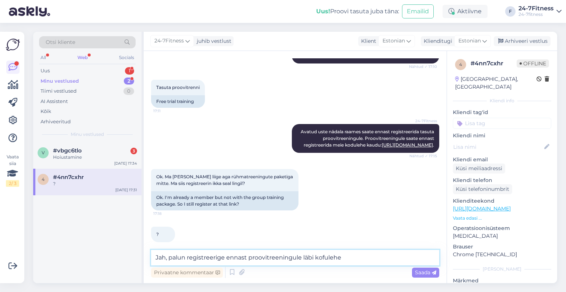
click at [327, 257] on textarea "Jah, palun registreerige ennast proovitreeningule läbi kofulehe" at bounding box center [295, 257] width 288 height 15
click at [345, 259] on textarea "Jah, palun registreerige ennast proovitreeningule läbi kodulehe" at bounding box center [295, 257] width 288 height 15
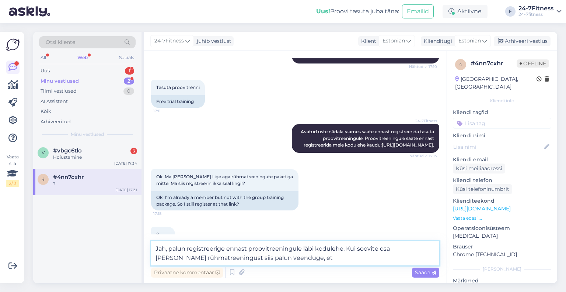
click at [289, 257] on textarea "Jah, palun registreerige ennast proovitreeningule läbi kodulehe. Kui soovite os…" at bounding box center [295, 253] width 288 height 24
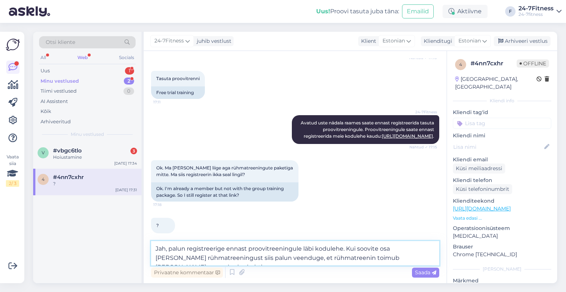
click at [209, 257] on textarea "Jah, palun registreerige ennast proovitreeningule läbi kodulehe. Kui soovite os…" at bounding box center [295, 253] width 288 height 24
click at [271, 258] on textarea "Jah, palun registreerige ennast proovitreeningule läbi kodulehe. Kui soovite os…" at bounding box center [295, 253] width 288 height 24
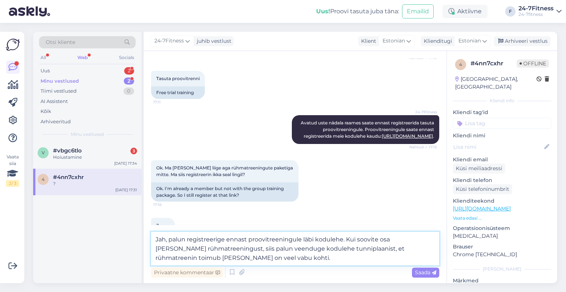
click at [283, 262] on textarea "Jah, palun registreerige ennast proovitreeningule läbi kodulehe. Kui soovite os…" at bounding box center [295, 249] width 288 height 34
click at [394, 245] on textarea "Jah, palun registreerige ennast proovitreeningule läbi kodulehe. Kui soovite os…" at bounding box center [295, 249] width 288 height 34
click at [367, 258] on textarea "Jah, palun registreerige ennast proovitreeningule läbi kodulehe. Kui soovite os…" at bounding box center [295, 249] width 288 height 34
type textarea "Jah, palun registreerige ennast proovitreeningule läbi kodulehe. Kui soovite os…"
click at [418, 270] on span "Saada" at bounding box center [425, 272] width 21 height 7
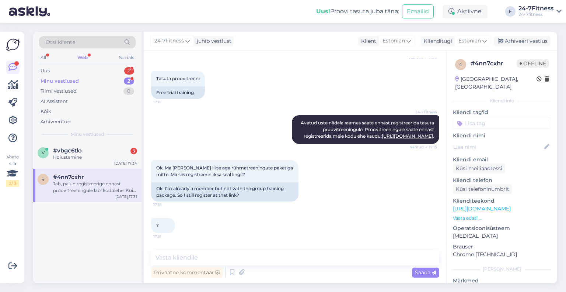
scroll to position [278, 0]
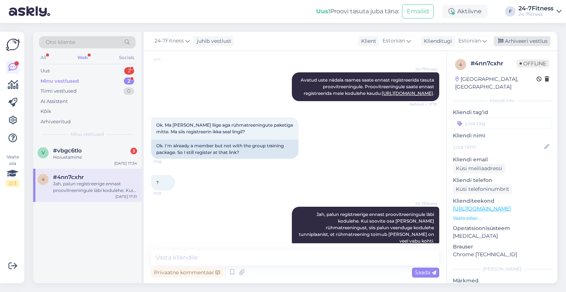
click at [530, 42] on div "Arhiveeri vestlus" at bounding box center [522, 41] width 57 height 10
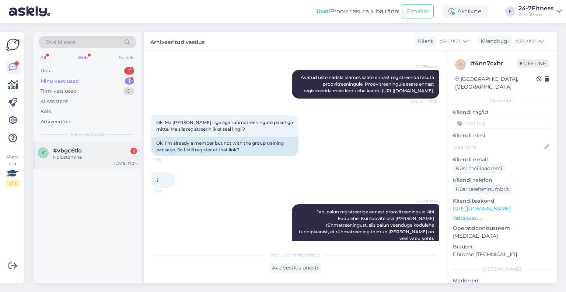
click at [91, 168] on div "v #vbgc6tlo 3 Hoiustamine [DATE] 17:34" at bounding box center [87, 155] width 108 height 27
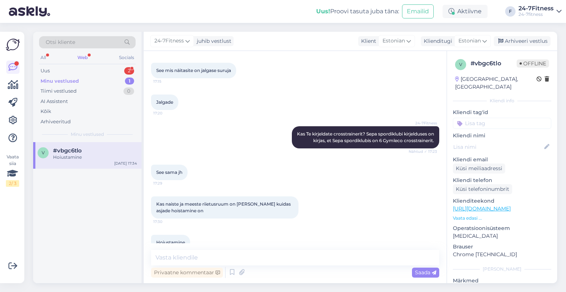
scroll to position [967, 0]
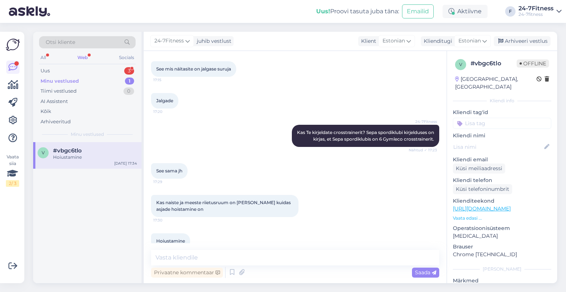
click at [198, 248] on div "Vestlus algas [DATE] Tere 16:33 Hello AI Assistent Hello, I now forward this qu…" at bounding box center [295, 167] width 303 height 232
click at [202, 262] on textarea at bounding box center [295, 257] width 288 height 15
paste textarea "Riietusruumi kapi lukustamiseks on vaja tabalukku, mille sanga läbimõõt võib ol…"
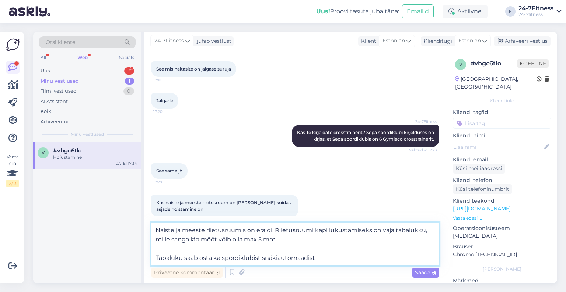
click at [156, 258] on textarea "Naiste ja meeste riietusruumis on eraldi. Riietusruumi kapi lukustamiseks on va…" at bounding box center [295, 243] width 288 height 43
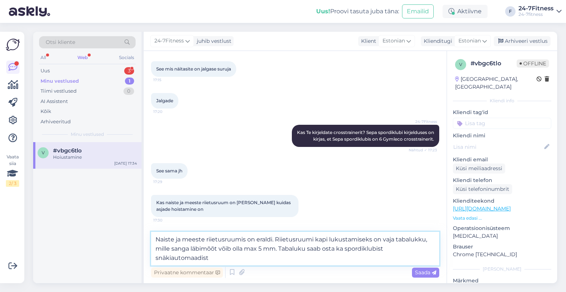
click at [234, 255] on textarea "Naiste ja meeste riietusruumis on eraldi. Riietusruumi kapi lukustamiseks on va…" at bounding box center [295, 249] width 288 height 34
click at [156, 257] on textarea "Naiste ja meeste riietusruumis on eraldi. Riietusruumi kapi lukustamiseks on va…" at bounding box center [295, 249] width 288 height 34
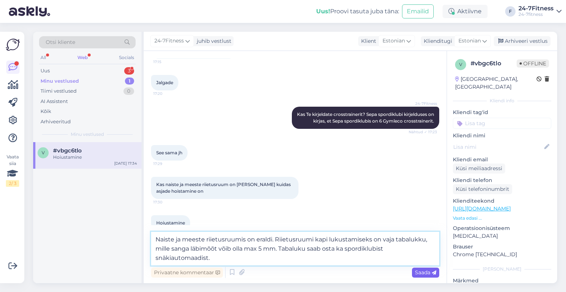
type textarea "Naiste ja meeste riietusruumis on eraldi. Riietusruumi kapi lukustamiseks on va…"
click at [424, 271] on span "Saada" at bounding box center [425, 272] width 21 height 7
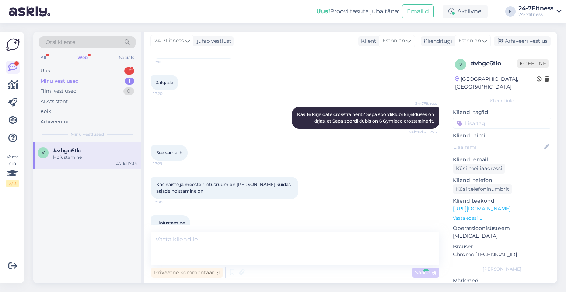
scroll to position [1019, 0]
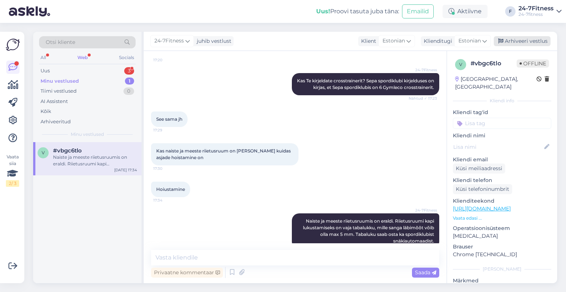
click at [531, 44] on div "Arhiveeri vestlus" at bounding box center [522, 41] width 57 height 10
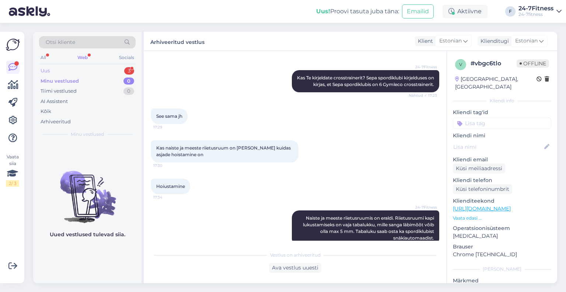
click at [60, 74] on div "Uus 3" at bounding box center [87, 71] width 97 height 10
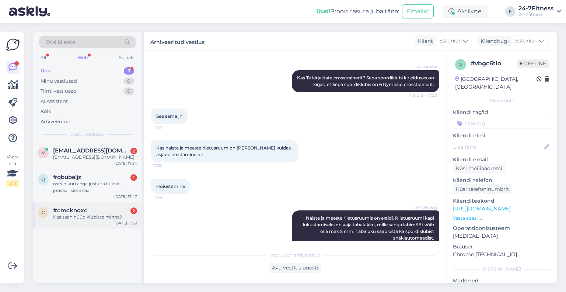
click at [86, 219] on div "Kas saan nüüd klubisse minna?" at bounding box center [95, 216] width 84 height 7
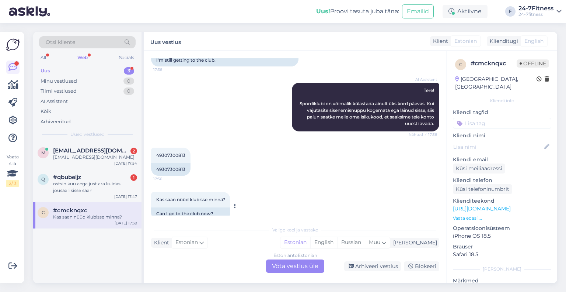
scroll to position [84, 0]
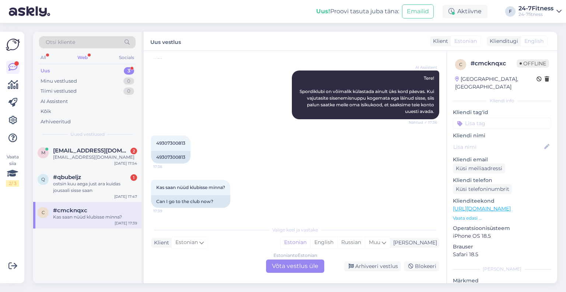
click at [289, 265] on div "Estonian to Estonian Võta vestlus üle" at bounding box center [295, 265] width 58 height 13
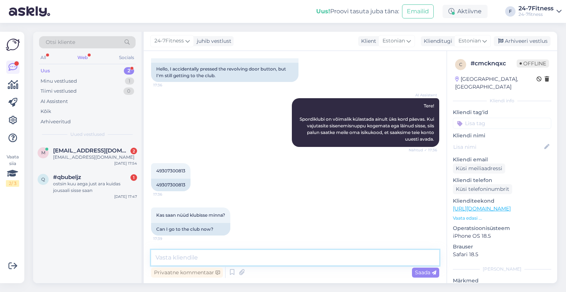
click at [284, 255] on textarea at bounding box center [295, 257] width 288 height 15
click at [205, 258] on textarea at bounding box center [295, 257] width 288 height 15
click at [221, 258] on textarea at bounding box center [295, 257] width 288 height 15
paste textarea "Kui Teil tekib sisenemisega probleeme meie klienditeeninduse tööajal, siis palu…"
type textarea "Kui Teil tekib sisenemisega probleeme meie klienditeeninduse tööajal, siis palu…"
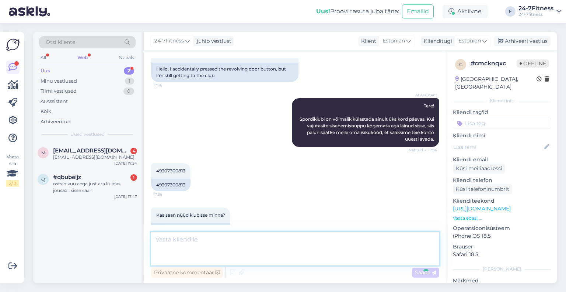
scroll to position [108, 0]
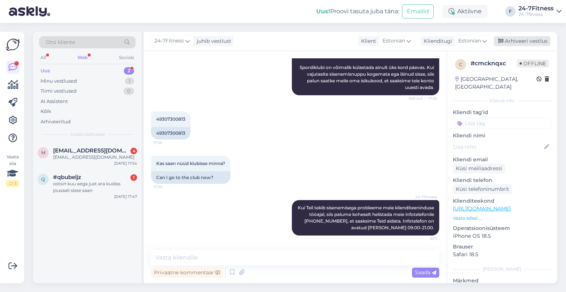
click at [518, 38] on div "Arhiveeri vestlus" at bounding box center [522, 41] width 57 height 10
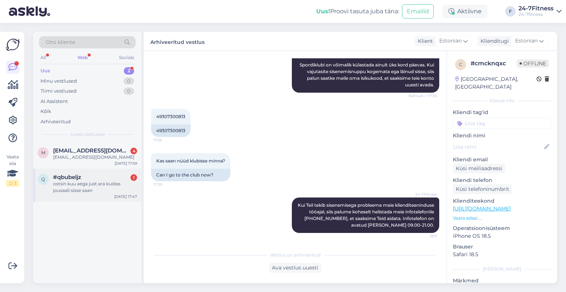
click at [63, 192] on div "ostsin kuu aega just ara kuidas jousaali sisse saan" at bounding box center [95, 186] width 84 height 13
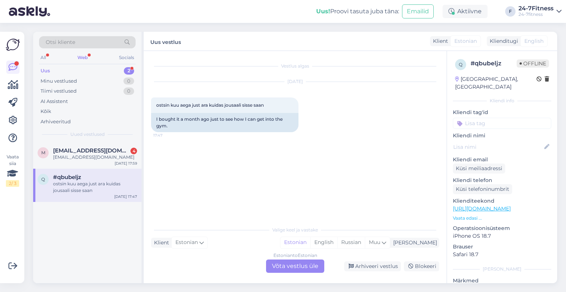
click at [296, 266] on div "Estonian to Estonian Võta vestlus üle" at bounding box center [295, 265] width 58 height 13
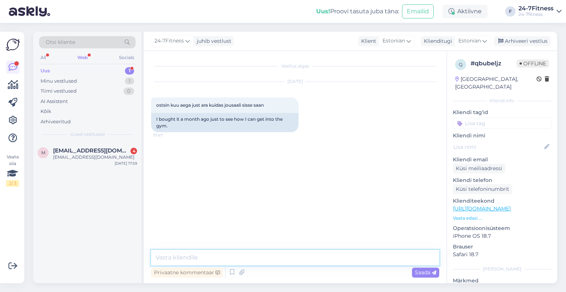
click at [214, 251] on textarea at bounding box center [295, 257] width 288 height 15
paste textarea "mobiilirakendusega, mille juhendi leiate siit - [URL][DOMAIN_NAME]. Ühtlasi on …"
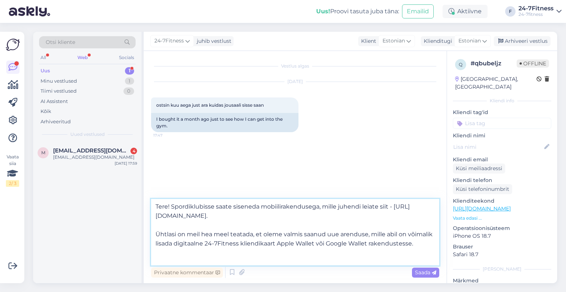
scroll to position [55, 0]
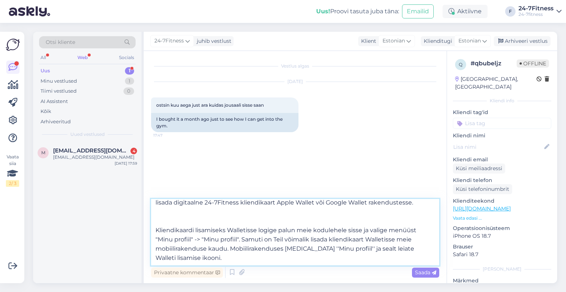
click at [180, 213] on textarea "Tere! Spordiklubisse saate siseneda mobiilirakendusega, mille juhendi leiate si…" at bounding box center [295, 232] width 288 height 66
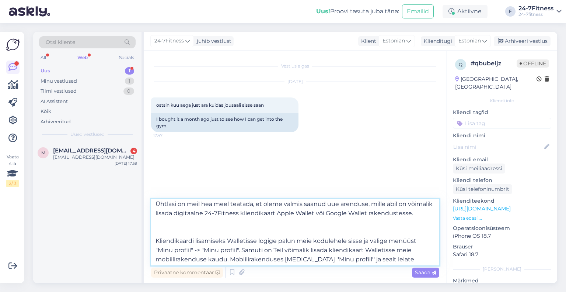
scroll to position [59, 0]
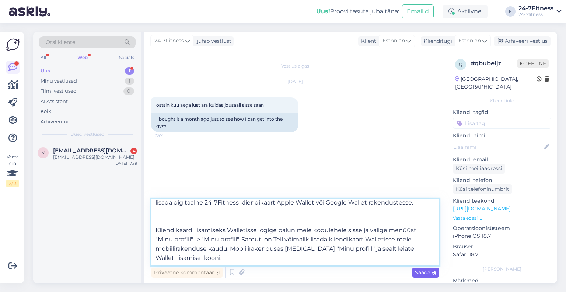
type textarea "Tere! Spordiklubisse saate siseneda mobiilirakendusega, mille juhendi leiate si…"
click at [419, 272] on span "Saada" at bounding box center [425, 272] width 21 height 7
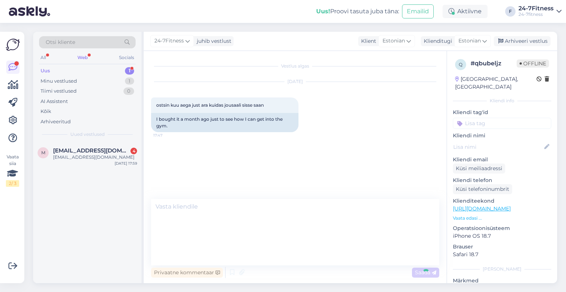
scroll to position [0, 0]
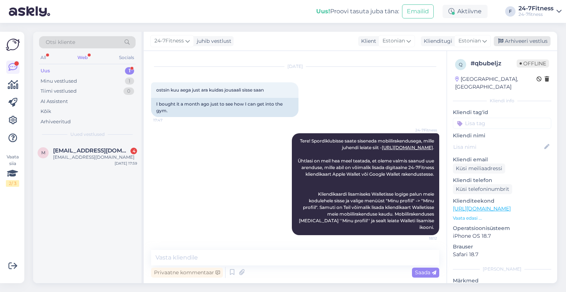
click at [519, 43] on div "Arhiveeri vestlus" at bounding box center [522, 41] width 57 height 10
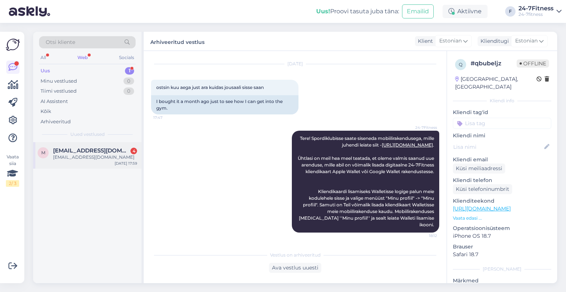
click at [77, 160] on div "m [EMAIL_ADDRESS][DOMAIN_NAME] 4 [EMAIL_ADDRESS][DOMAIN_NAME] [DATE] 17:59" at bounding box center [87, 155] width 108 height 27
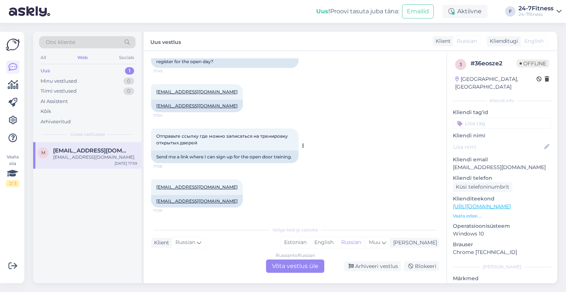
scroll to position [77, 0]
click at [288, 261] on div "Russian to Russian Võta vestlus üle" at bounding box center [295, 265] width 58 height 13
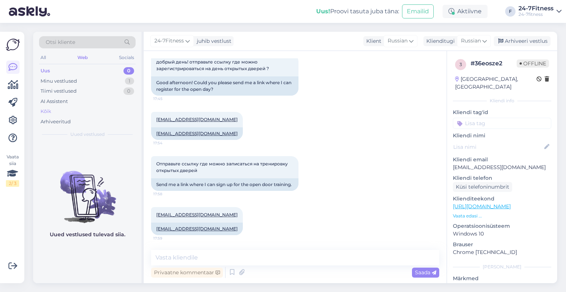
click at [66, 115] on div "Kõik" at bounding box center [87, 111] width 97 height 10
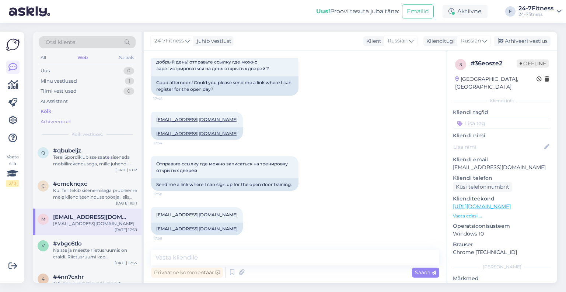
click at [67, 122] on div "Arhiveeritud" at bounding box center [56, 121] width 30 height 7
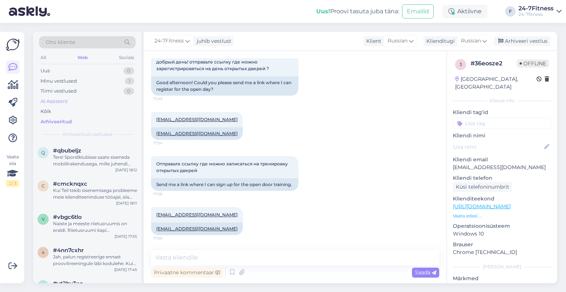
click at [55, 103] on div "AI Assistent" at bounding box center [54, 101] width 27 height 7
click at [212, 253] on textarea at bounding box center [295, 257] width 288 height 15
click at [478, 40] on span "Russian" at bounding box center [471, 41] width 20 height 8
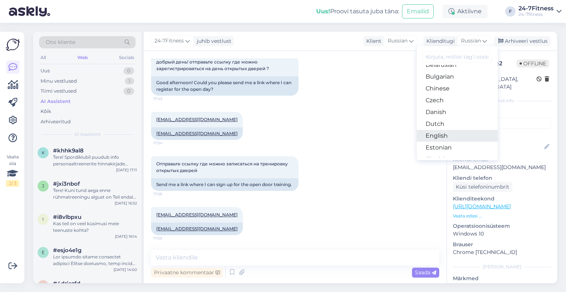
scroll to position [22, 0]
click at [445, 146] on link "Estonian" at bounding box center [457, 146] width 81 height 12
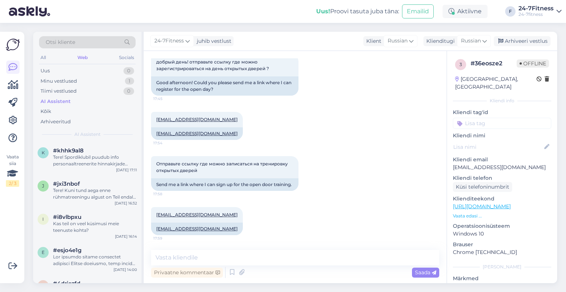
scroll to position [59, 0]
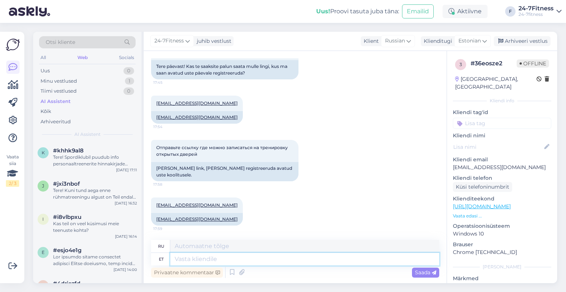
click at [186, 258] on textarea at bounding box center [304, 259] width 269 height 13
type textarea "P"
type textarea "Tere!"
type textarea "Привет!"
type textarea "Tere! Proovitreeningule s"
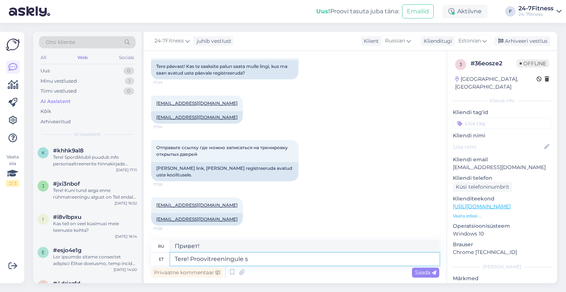
type textarea "Привет! На пробную тренировку"
type textarea "Tere! Proovitreeningule saate re"
type textarea "Здравствуйте! Вы можете прийти на пробную тренировку."
type textarea "Tere! Proovitreeningule saate registreerida mei"
type textarea "Здравствуйте! Вы можете зарегистрироваться на пробную тренировку."
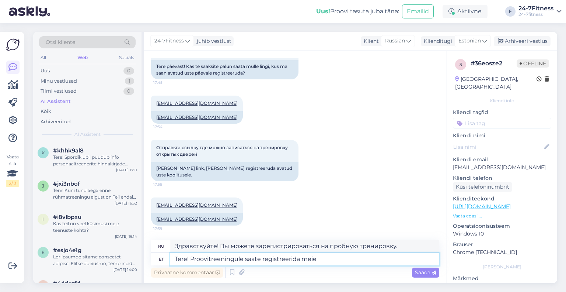
type textarea "Tere! Proovitreeningule saate registreerida meie k"
type textarea "Здравствуйте! Вы можете записаться к нам на пробную тренировку."
paste textarea "[URL][DOMAIN_NAME]"
type textarea "Tere! Proovitreeningule saate registreerida meie kodulehel: [URL][DOMAIN_NAME]"
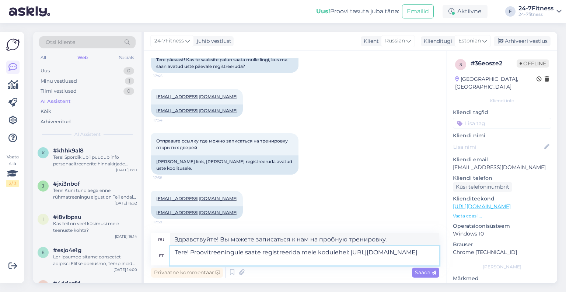
type textarea "Здравствуйте! Записаться на пробную тренировку можно на нашем сайте:"
type textarea "Tere! Proovitreeningule saate registreerida meie kodulehel: [URL][DOMAIN_NAME]."
type textarea "Здравствуйте! Зарегистрироваться на пробную тренировку можно на нашем сайте: [U…"
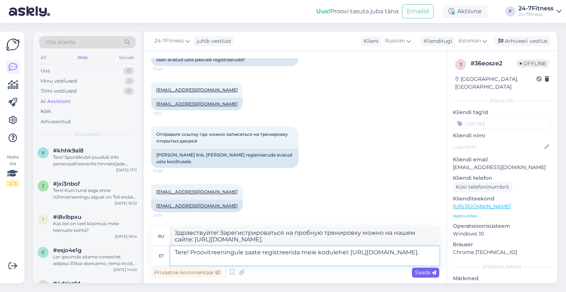
type textarea "Tere! Proovitreeningule saate registreerida meie kodulehel: [URL][DOMAIN_NAME]."
click at [422, 275] on div "Saada" at bounding box center [425, 272] width 27 height 10
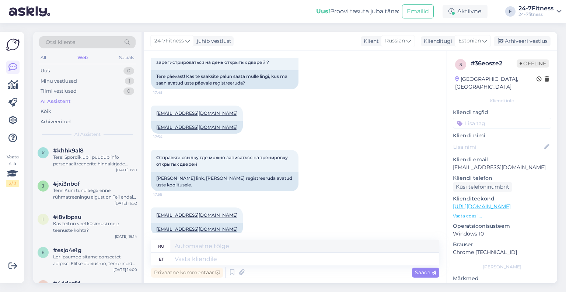
scroll to position [123, 0]
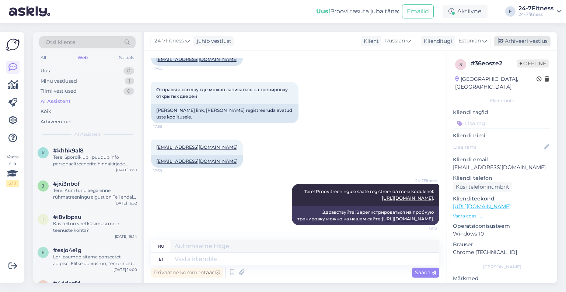
click at [524, 41] on div "Arhiveeri vestlus" at bounding box center [522, 41] width 57 height 10
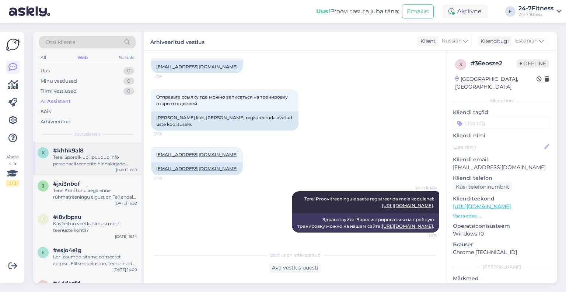
click at [94, 161] on div "Tere! Spordiklubil puudub info personaaltreenerite hinnakirjade kohta. Personaa…" at bounding box center [95, 160] width 84 height 13
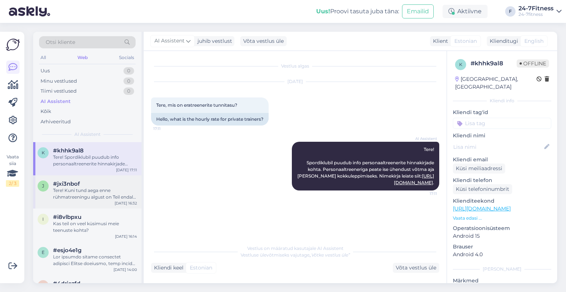
click at [68, 197] on div "Tere! Kuni tund aega enne rühmatreeningu algust on Teil endal võimalik aeg tühi…" at bounding box center [95, 193] width 84 height 13
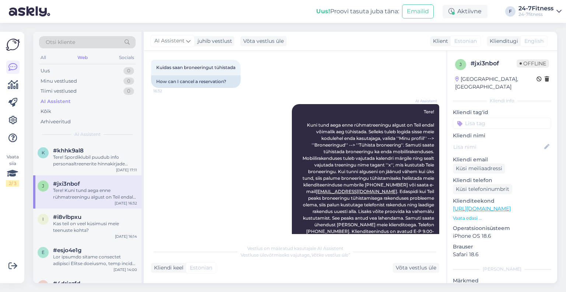
scroll to position [1236, 0]
click at [79, 73] on div "Uus 1" at bounding box center [87, 71] width 97 height 10
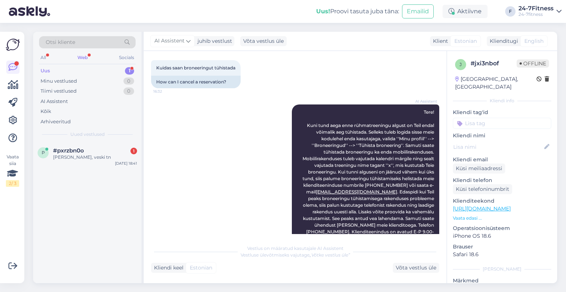
click at [87, 154] on div "[PERSON_NAME], veski tn" at bounding box center [95, 157] width 84 height 7
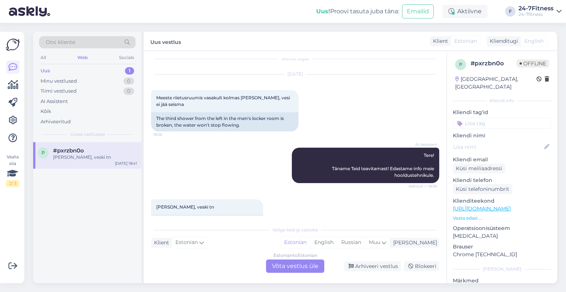
scroll to position [27, 0]
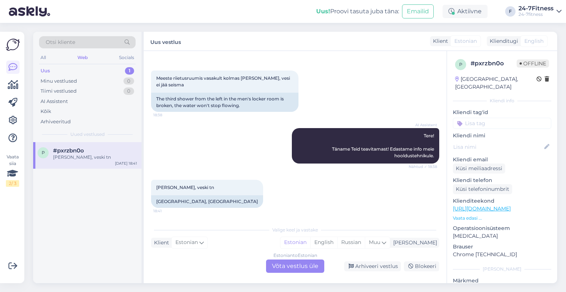
click at [303, 263] on div "Estonian to Estonian Võta vestlus üle" at bounding box center [295, 265] width 58 height 13
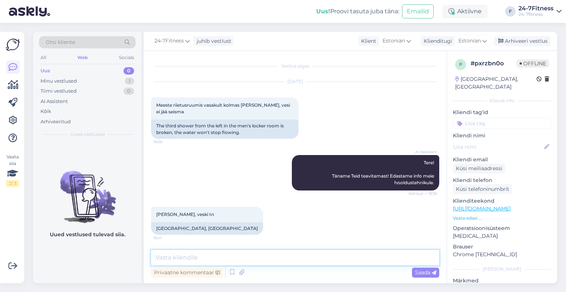
click at [269, 257] on textarea at bounding box center [295, 257] width 288 height 15
type textarea "Täname Teid teavitamast!"
click at [421, 271] on span "Saada" at bounding box center [425, 272] width 21 height 7
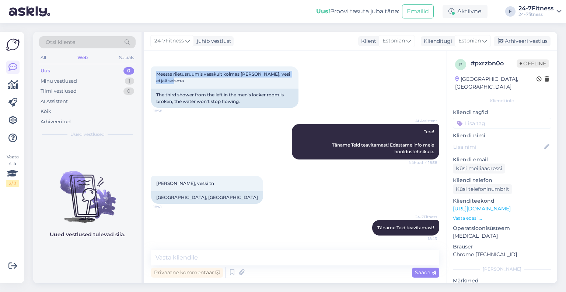
drag, startPoint x: 173, startPoint y: 83, endPoint x: 147, endPoint y: 70, distance: 28.5
click at [147, 70] on div "Vestlus algas [DATE] Meeste riietusruumis vasakult kolmas [PERSON_NAME], vesi e…" at bounding box center [295, 167] width 303 height 232
copy span "Meeste riietusruumis vasakult kolmas [PERSON_NAME], vesi ei jää seisma"
click at [195, 192] on div "[GEOGRAPHIC_DATA], [GEOGRAPHIC_DATA]" at bounding box center [207, 197] width 112 height 13
click at [523, 42] on div "Arhiveeri vestlus" at bounding box center [522, 41] width 57 height 10
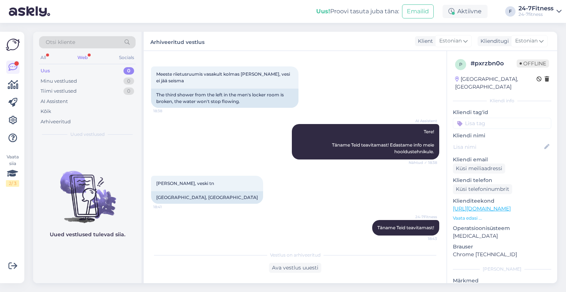
click at [84, 55] on div "Web" at bounding box center [82, 58] width 13 height 10
click at [50, 101] on div "AI Assistent" at bounding box center [54, 101] width 27 height 7
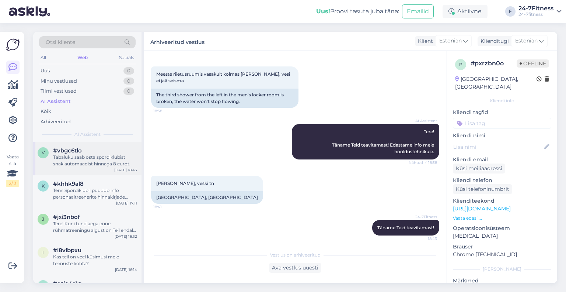
click at [101, 154] on div "Tabaluku saab osta spordiklubist snäkiautomaadist hinnaga 8 eurot." at bounding box center [95, 160] width 84 height 13
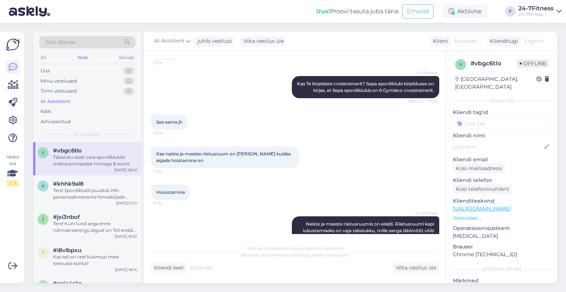
scroll to position [1111, 0]
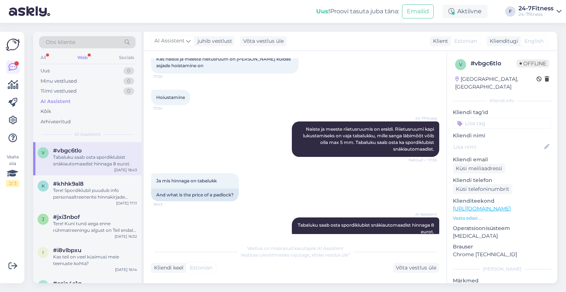
click at [84, 56] on div "Web" at bounding box center [82, 58] width 13 height 10
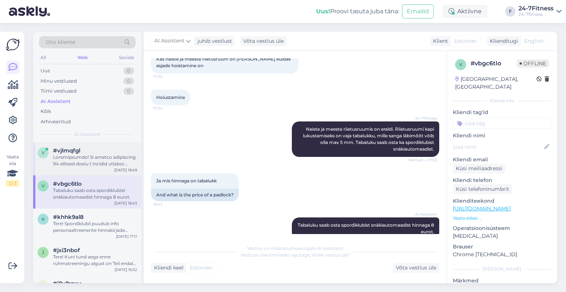
click at [84, 156] on div at bounding box center [95, 160] width 84 height 13
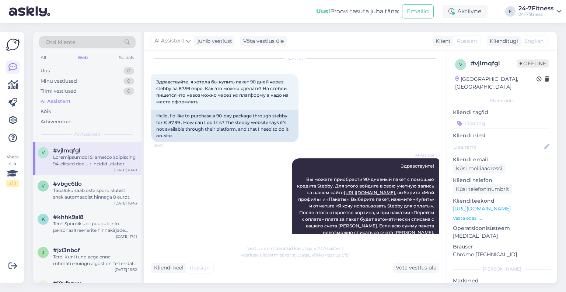
scroll to position [71, 0]
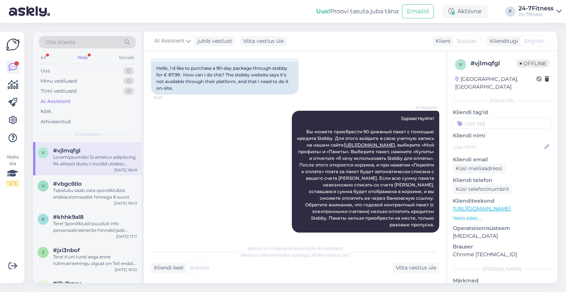
click at [86, 54] on div "Web" at bounding box center [82, 58] width 13 height 10
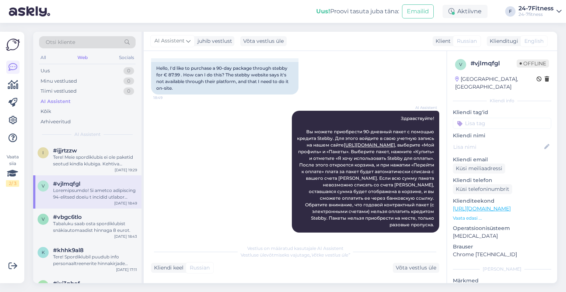
click at [87, 156] on div "Tere! Meie spordiklubis ei ole paketid seotud kindla klubiga. Kehtiva paketiga …" at bounding box center [95, 160] width 84 height 13
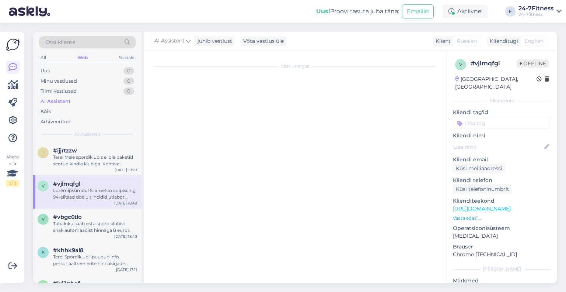
scroll to position [0, 0]
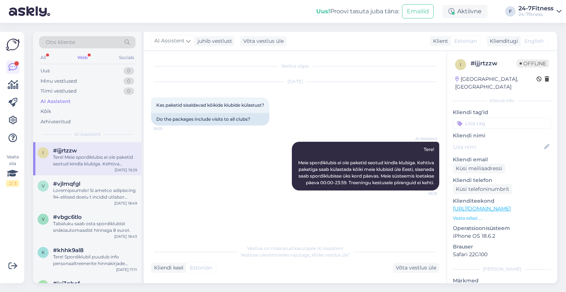
click at [83, 60] on div "Web" at bounding box center [82, 58] width 13 height 10
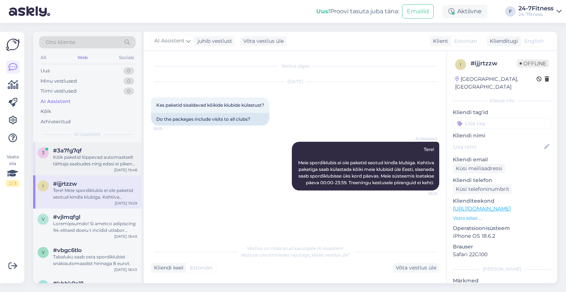
click at [95, 152] on div "#3a7fg7qf" at bounding box center [95, 150] width 84 height 7
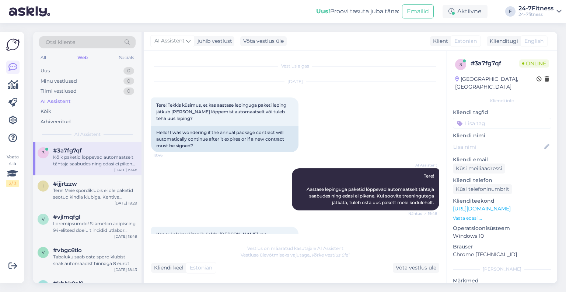
scroll to position [156, 0]
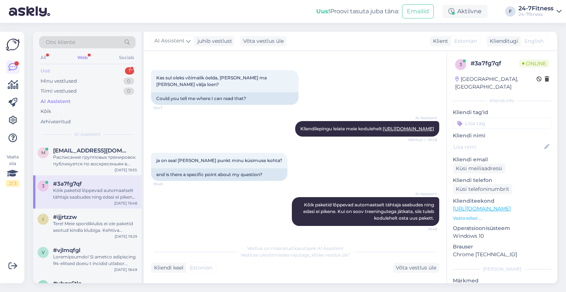
click at [113, 70] on div "Uus 1" at bounding box center [87, 71] width 97 height 10
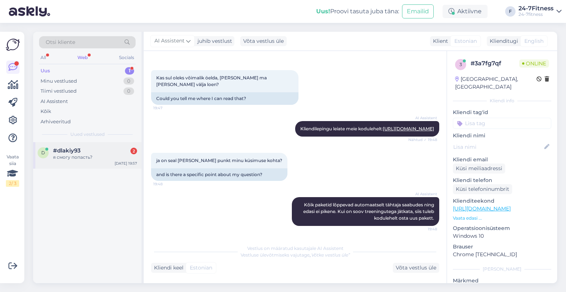
click at [88, 157] on div "я смогу попасть?" at bounding box center [95, 157] width 84 height 7
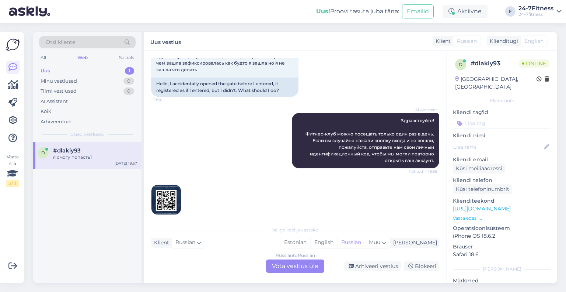
scroll to position [100, 0]
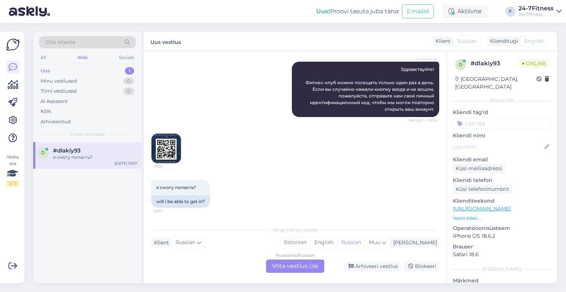
click at [296, 262] on div "Russian to Russian Võta vestlus üle" at bounding box center [295, 265] width 58 height 13
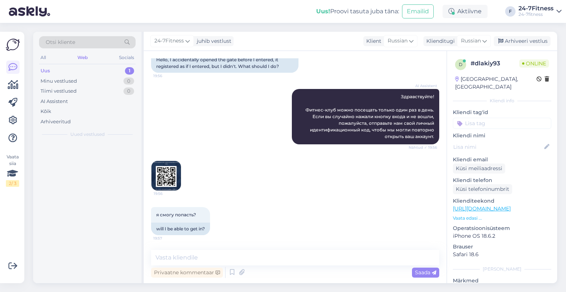
scroll to position [72, 0]
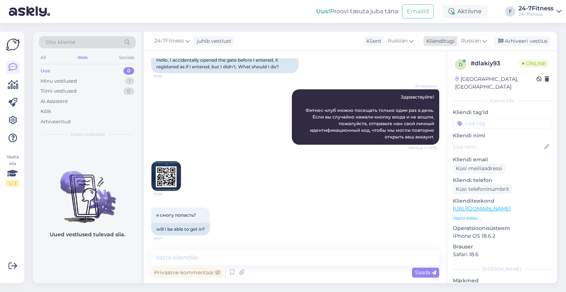
click at [478, 41] on span "Russian" at bounding box center [471, 41] width 20 height 8
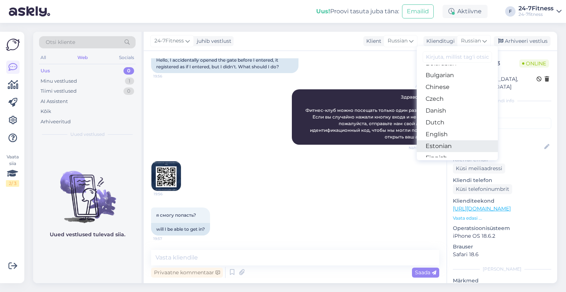
click at [458, 142] on link "Estonian" at bounding box center [457, 146] width 81 height 12
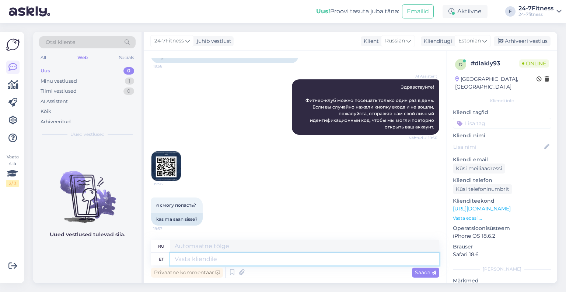
paste textarea "Kui Teil tekib sisenemisega probleeme meie klienditeeninduse tööajal, siis palu…"
type textarea "Kui Teil tekib sisenemisega probleeme meie klienditeeninduse tööajal, siis palu…"
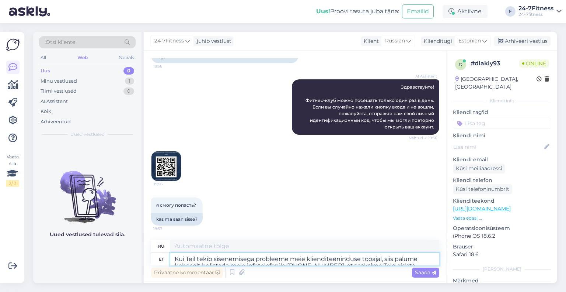
click at [199, 259] on textarea "Kui Teil tekib sisenemisega probleeme meie klienditeeninduse tööajal, siis palu…" at bounding box center [304, 259] width 269 height 13
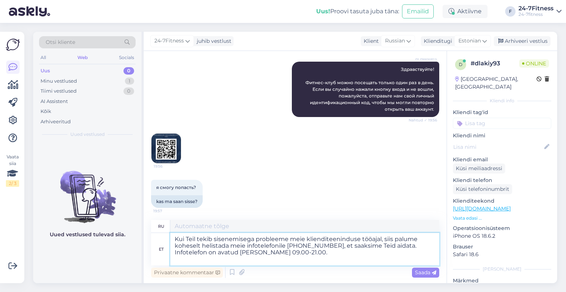
type textarea "Если у вас возникнут проблемы со входом в систему в часы работы нашей службы по…"
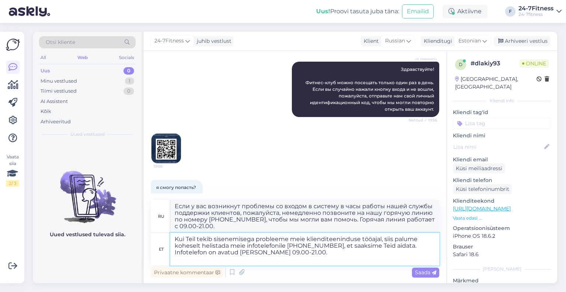
type textarea "Kui Teil tekib sisenemisega probleeme meie klienditeeninduse tööajal, siis palu…"
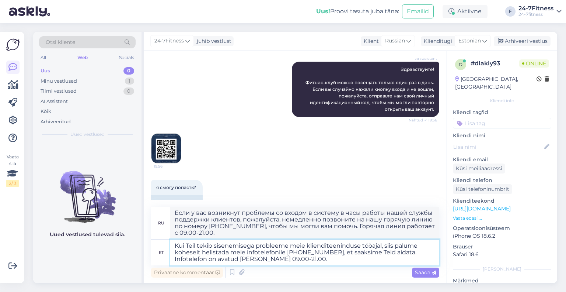
type textarea "Если у вас возникнут проблемы со входом в систему в часы работы нашей службы по…"
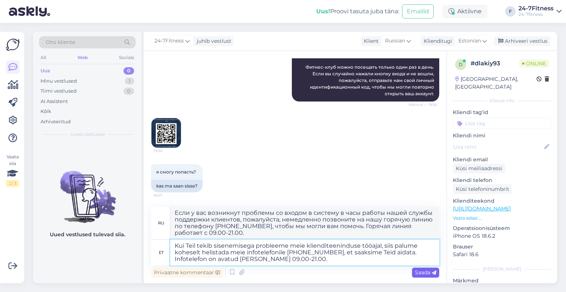
type textarea "Kui Teil tekib sisenemisega probleeme meie klienditeeninduse tööajal, siis palu…"
click at [426, 272] on span "Saada" at bounding box center [425, 272] width 21 height 7
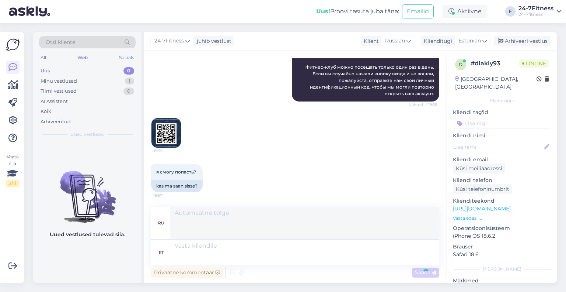
scroll to position [180, 0]
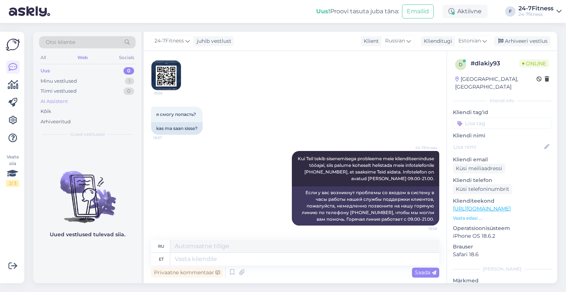
click at [65, 101] on div "AI Assistent" at bounding box center [54, 101] width 27 height 7
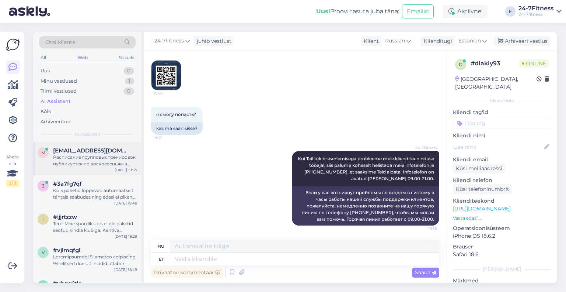
click at [93, 167] on div "m [EMAIL_ADDRESS][DOMAIN_NAME] Расписание групповых тренировок публикуется по в…" at bounding box center [87, 158] width 108 height 33
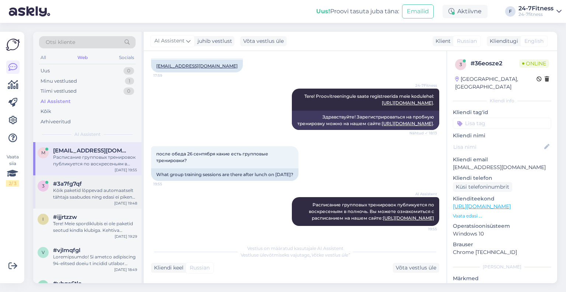
click at [102, 193] on div "Kõik paketid lõppevad automaatselt tähtaja saabudes ning edasi ei pikene. Kui o…" at bounding box center [95, 193] width 84 height 13
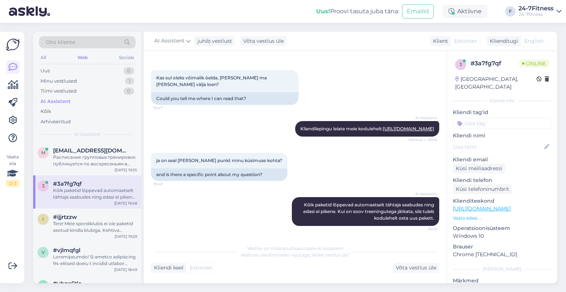
scroll to position [156, 0]
click at [91, 168] on div "m [EMAIL_ADDRESS][DOMAIN_NAME] Расписание групповых тренировок публикуется по в…" at bounding box center [87, 158] width 108 height 33
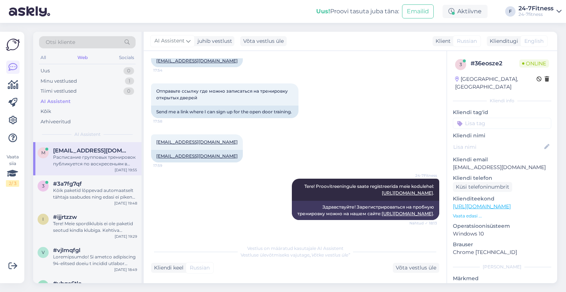
scroll to position [232, 0]
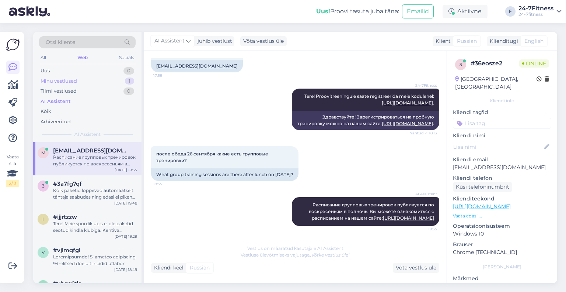
click at [66, 81] on div "Minu vestlused" at bounding box center [59, 80] width 36 height 7
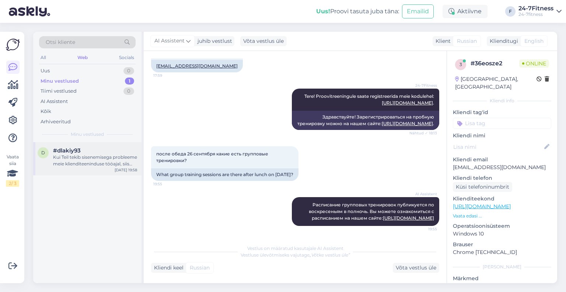
click at [68, 163] on div "Kui Teil tekib sisenemisega probleeme meie klienditeeninduse tööajal, siis palu…" at bounding box center [95, 160] width 84 height 13
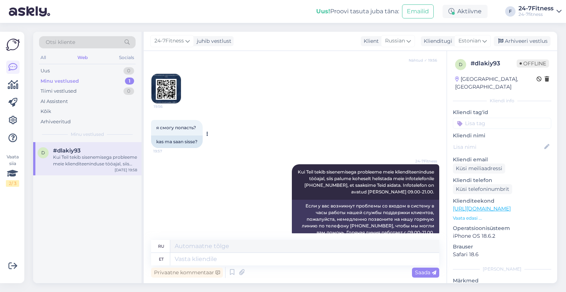
scroll to position [180, 0]
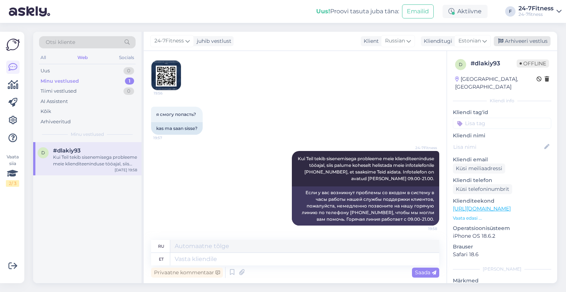
click at [518, 40] on div "Arhiveeri vestlus" at bounding box center [522, 41] width 57 height 10
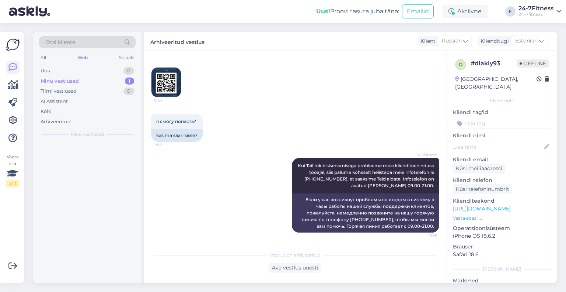
scroll to position [172, 0]
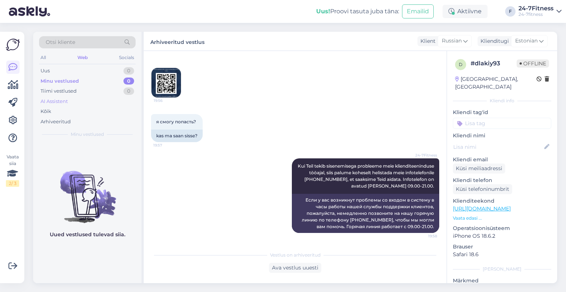
click at [79, 101] on div "AI Assistent" at bounding box center [87, 101] width 97 height 10
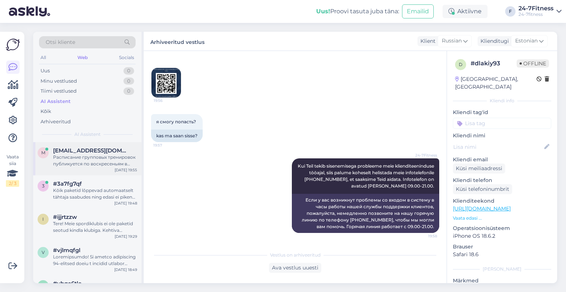
click at [74, 168] on div "m [EMAIL_ADDRESS][DOMAIN_NAME] Расписание групповых тренировок публикуется по в…" at bounding box center [87, 158] width 108 height 33
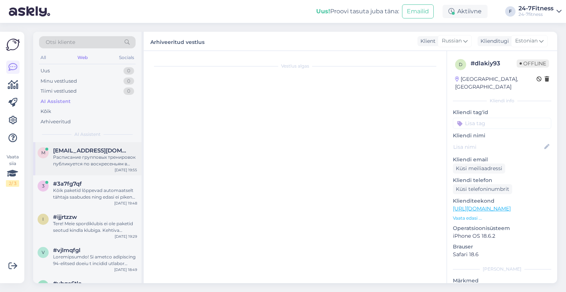
scroll to position [232, 0]
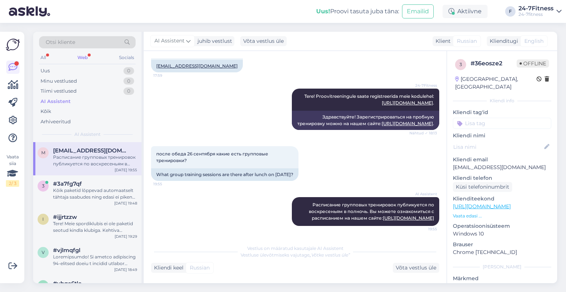
click at [80, 56] on div "Web" at bounding box center [82, 58] width 13 height 10
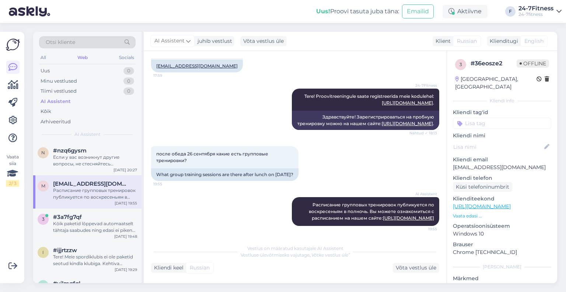
click at [93, 148] on div "#nzq6gysm" at bounding box center [95, 150] width 84 height 7
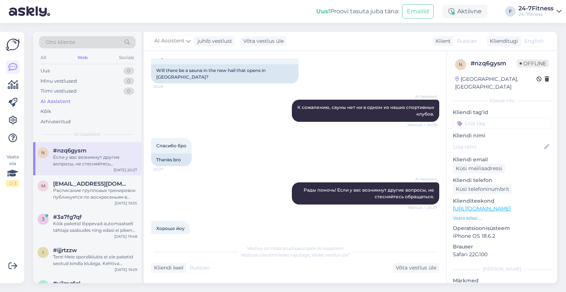
scroll to position [179, 0]
